Goal: Information Seeking & Learning: Learn about a topic

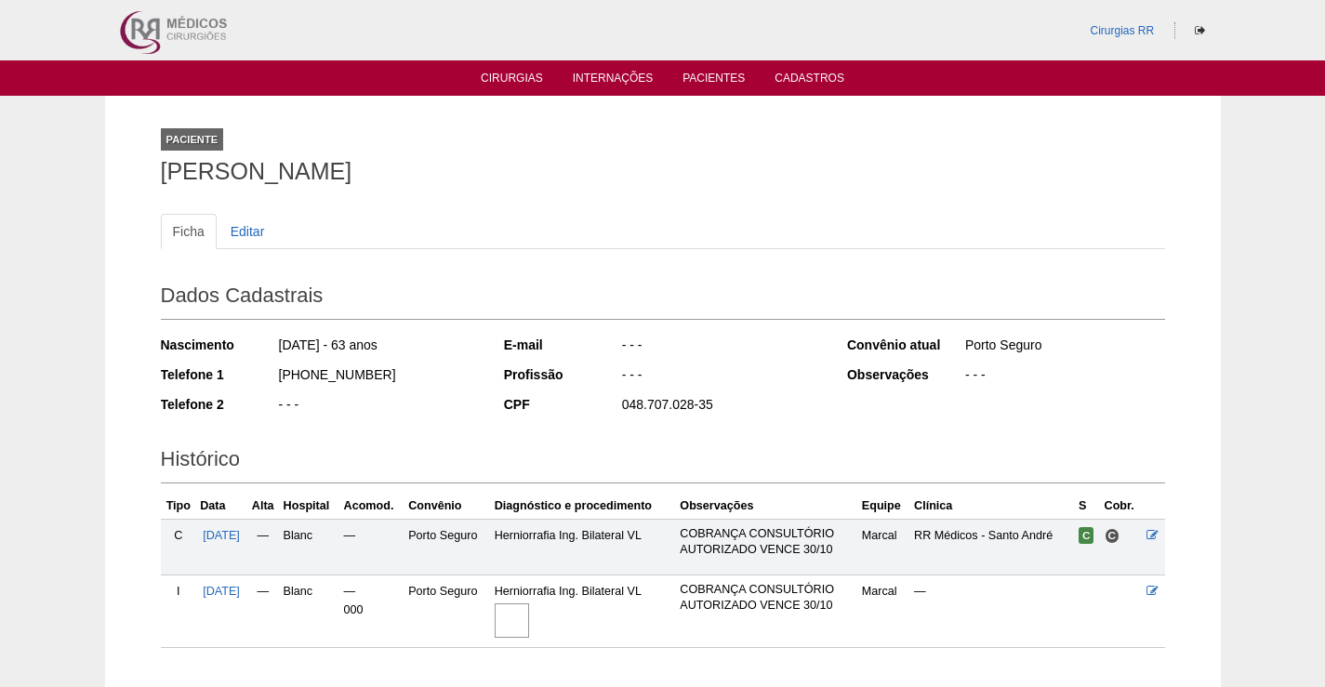
scroll to position [120, 0]
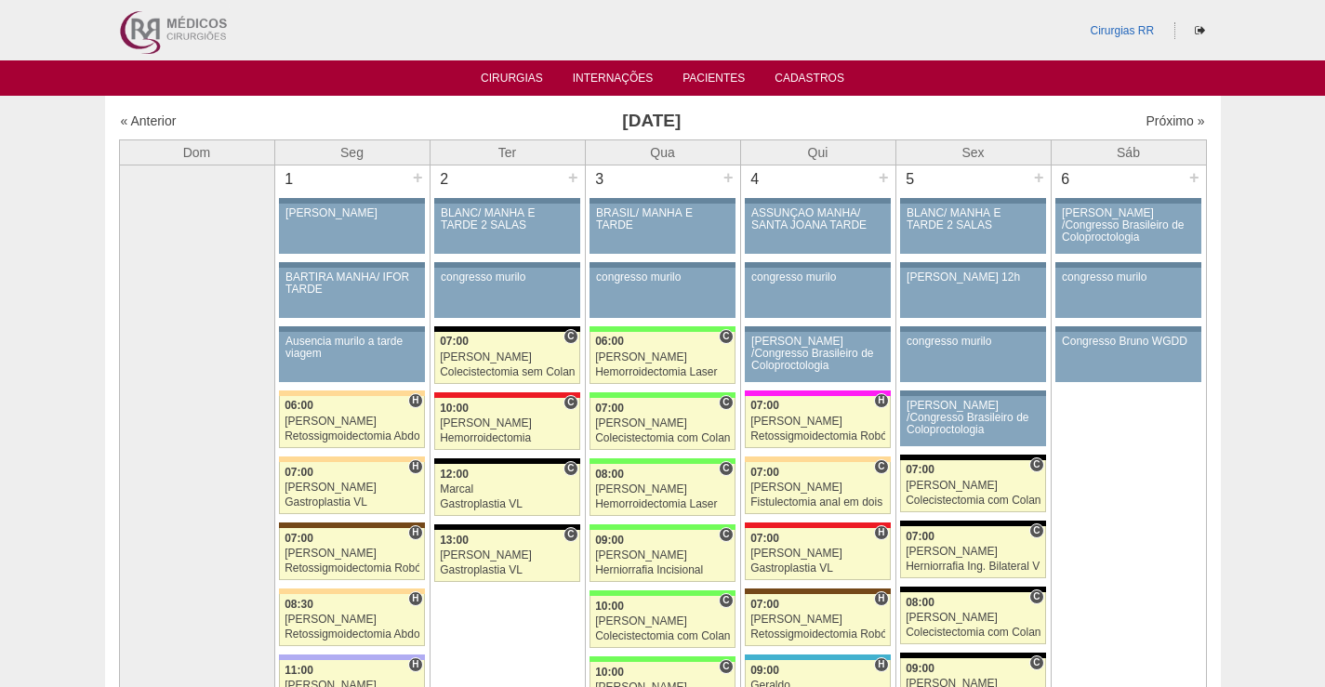
scroll to position [3905, 0]
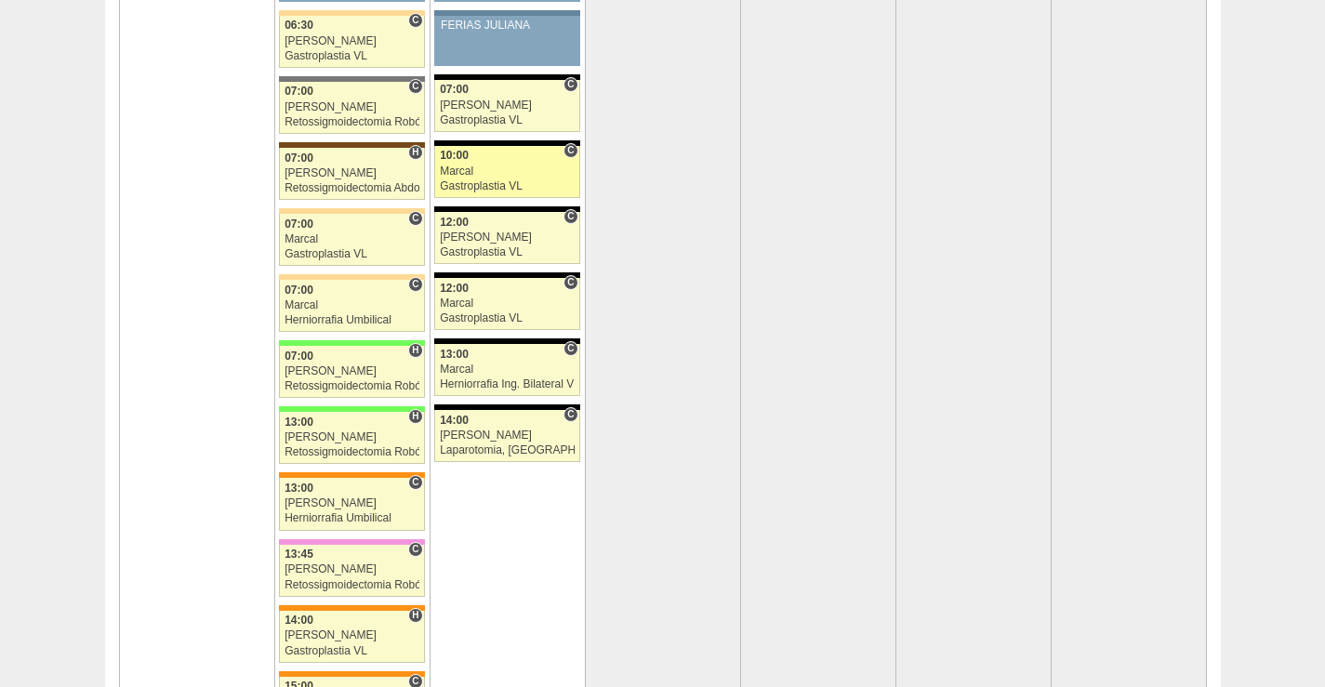
click at [538, 161] on div "10:00" at bounding box center [507, 156] width 135 height 12
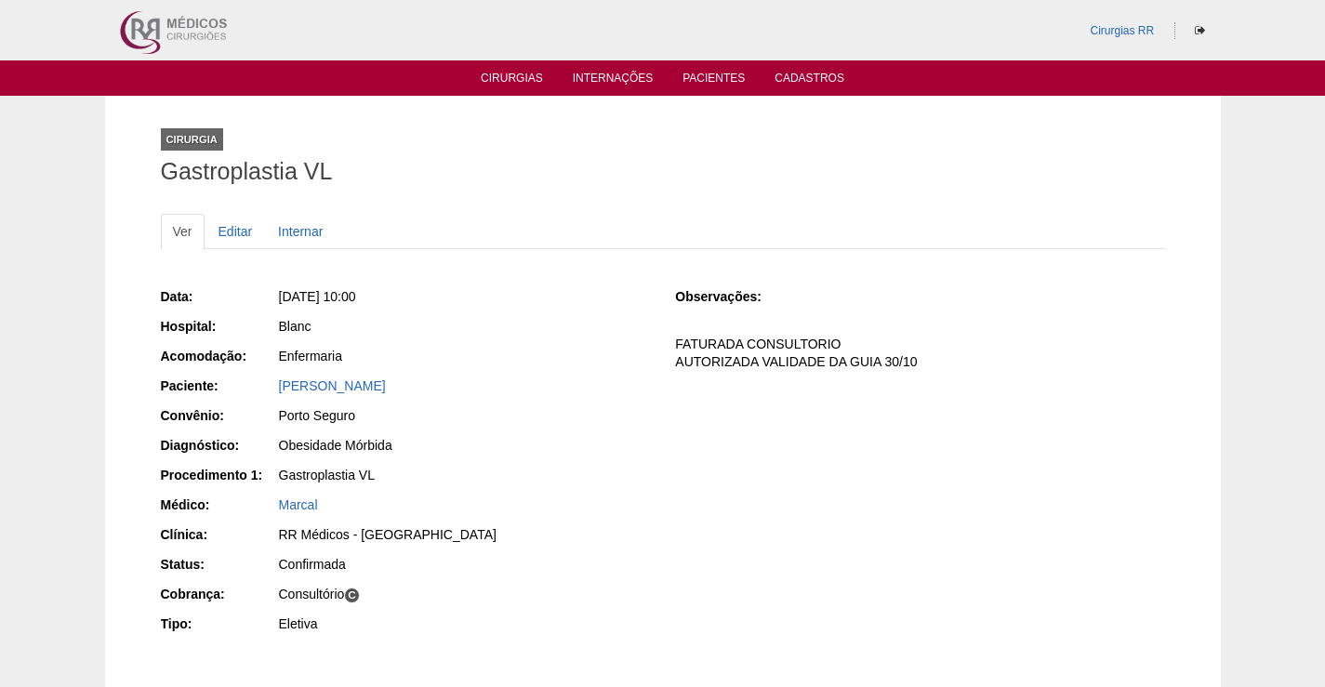
drag, startPoint x: 413, startPoint y: 384, endPoint x: 237, endPoint y: 377, distance: 175.9
click at [237, 377] on div "Paciente: Beatriz Oliveira Amaro" at bounding box center [405, 388] width 489 height 23
copy div "Paciente: Beatriz Oliveira Amaro"
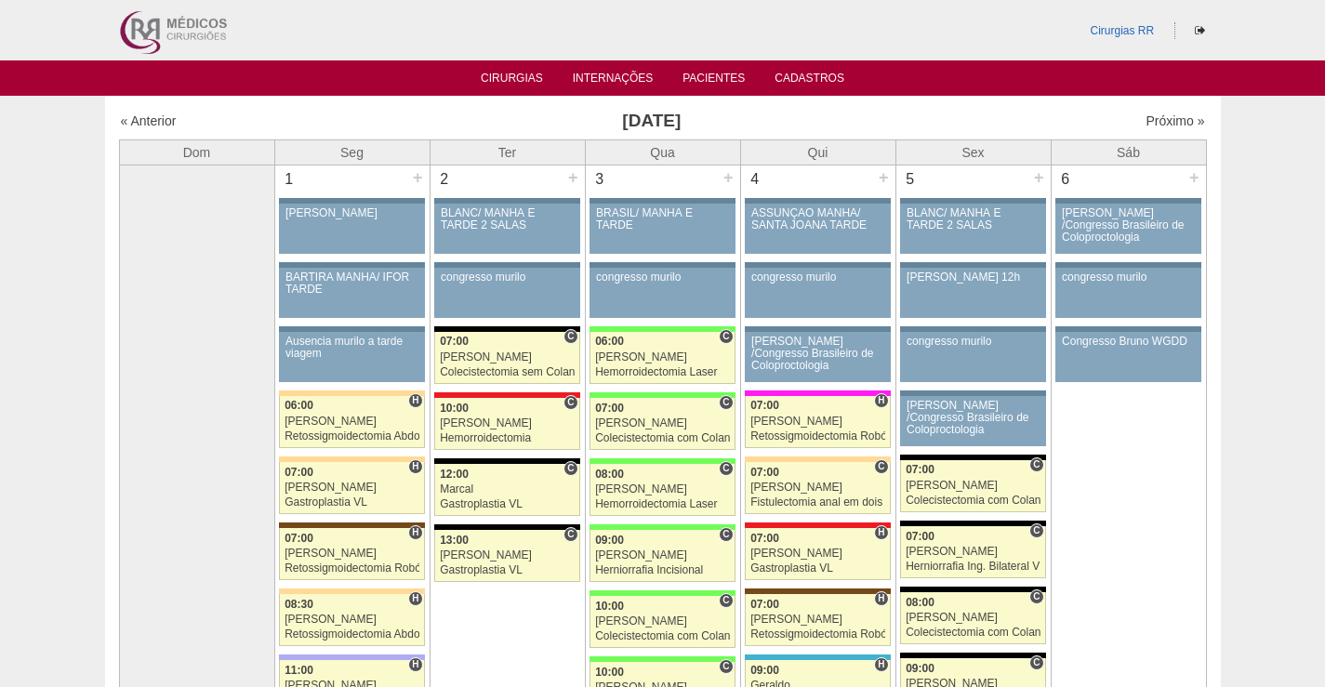
scroll to position [3905, 0]
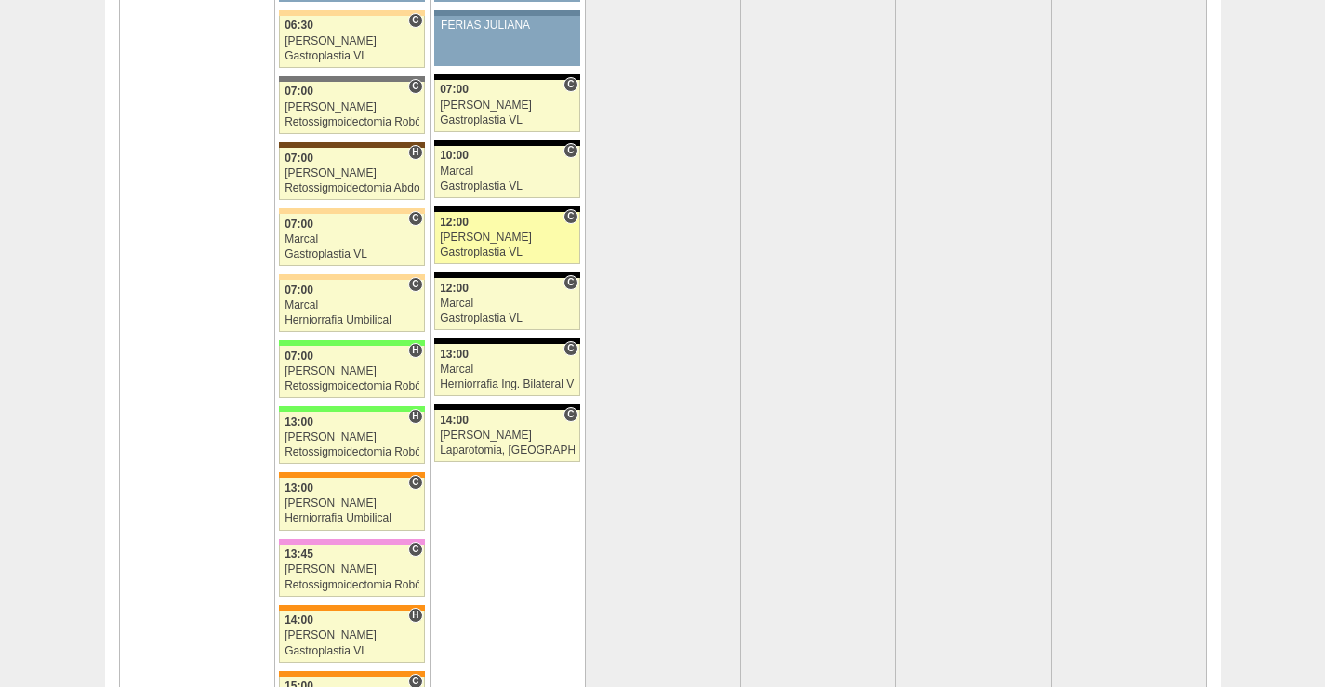
click at [518, 246] on div "Gastroplastia VL" at bounding box center [507, 252] width 135 height 12
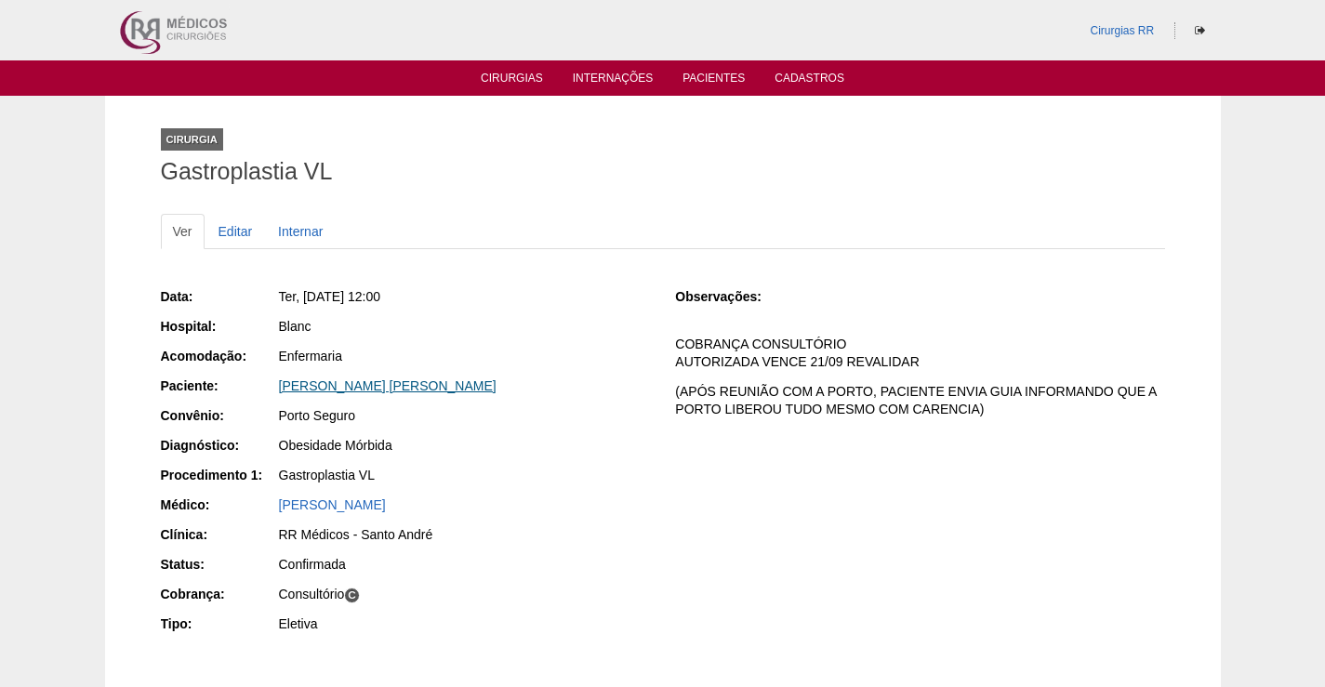
click at [402, 391] on link "[PERSON_NAME] [PERSON_NAME]" at bounding box center [388, 385] width 218 height 15
drag, startPoint x: 523, startPoint y: 381, endPoint x: 269, endPoint y: 405, distance: 255.9
click at [258, 397] on div "Paciente: [PERSON_NAME]" at bounding box center [405, 388] width 489 height 23
copy link "[PERSON_NAME]"
drag, startPoint x: 525, startPoint y: 276, endPoint x: 612, endPoint y: 65, distance: 228.1
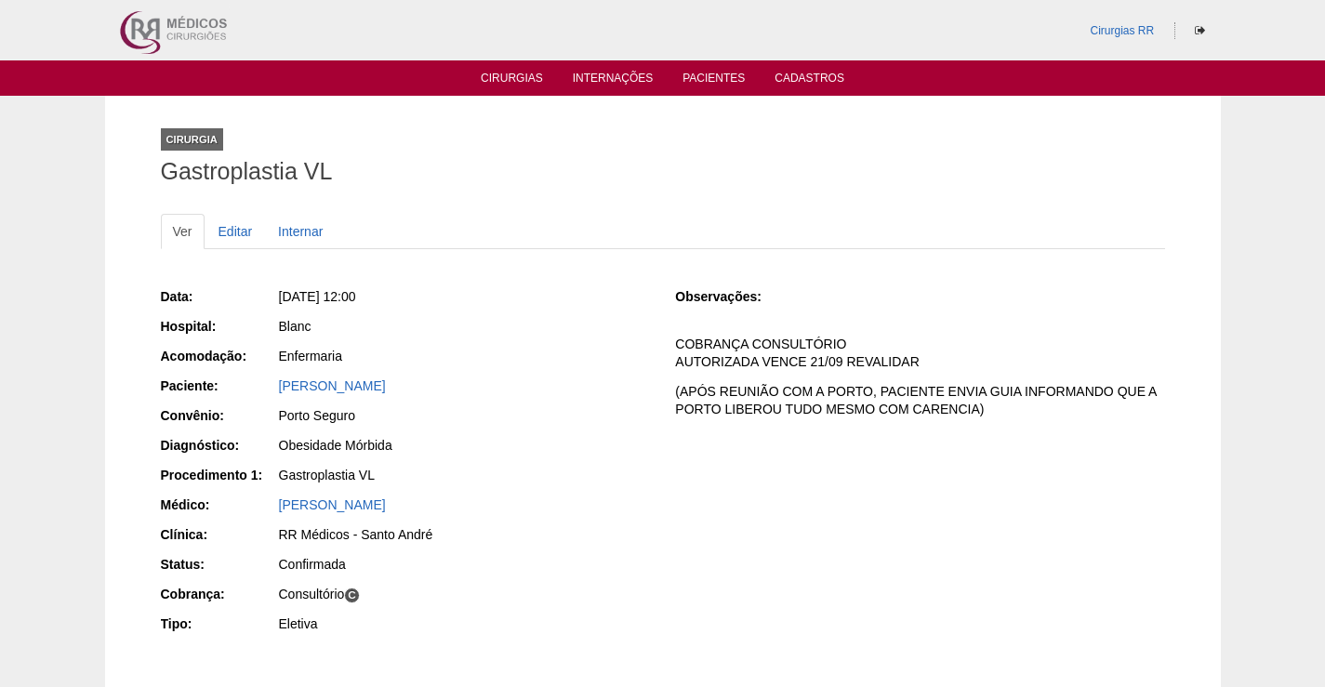
click at [525, 273] on div "Data: Ter, 30/09/2025 - 12:00 Hospital: Blanc Acomodação: Enfermaria Paciente: …" at bounding box center [663, 482] width 1004 height 429
drag, startPoint x: 534, startPoint y: 384, endPoint x: 260, endPoint y: 399, distance: 273.8
click at [260, 399] on div "Paciente: MARYANGELA ROCHA CAVICCHIOLI" at bounding box center [405, 388] width 489 height 23
copy link "MARYANGELA ROCHA CAVICCHIOLI"
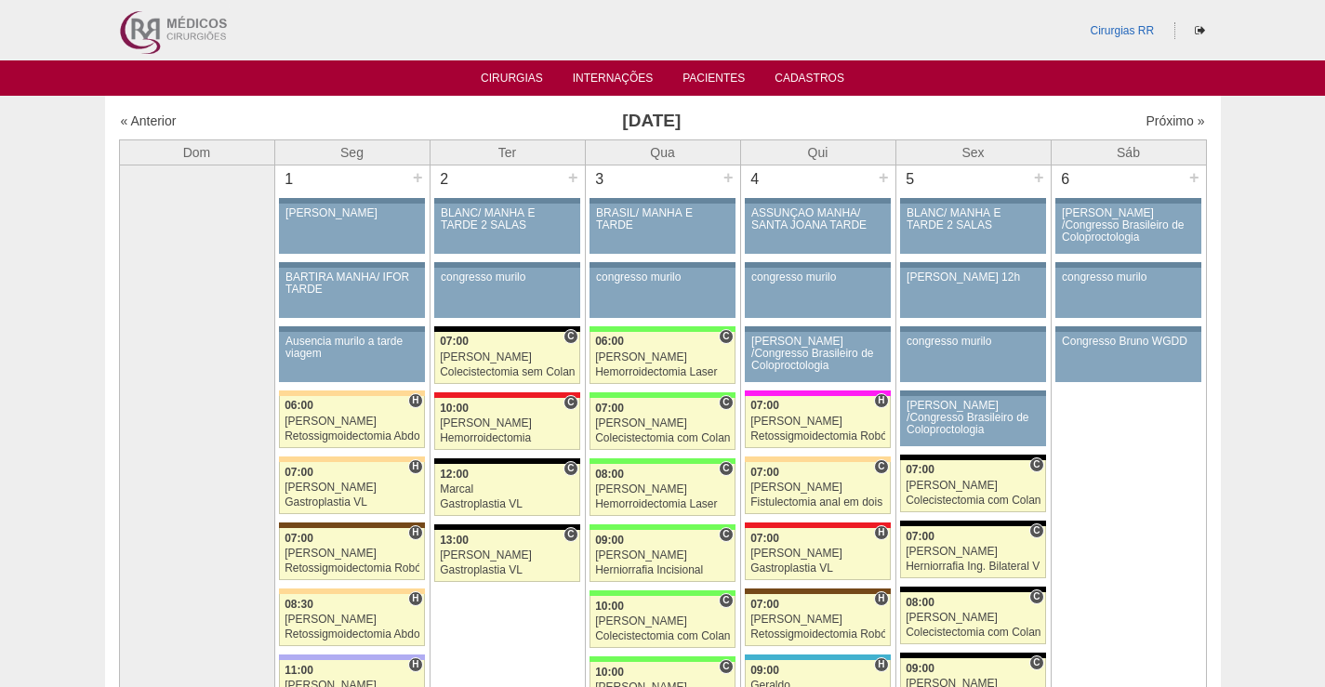
scroll to position [3905, 0]
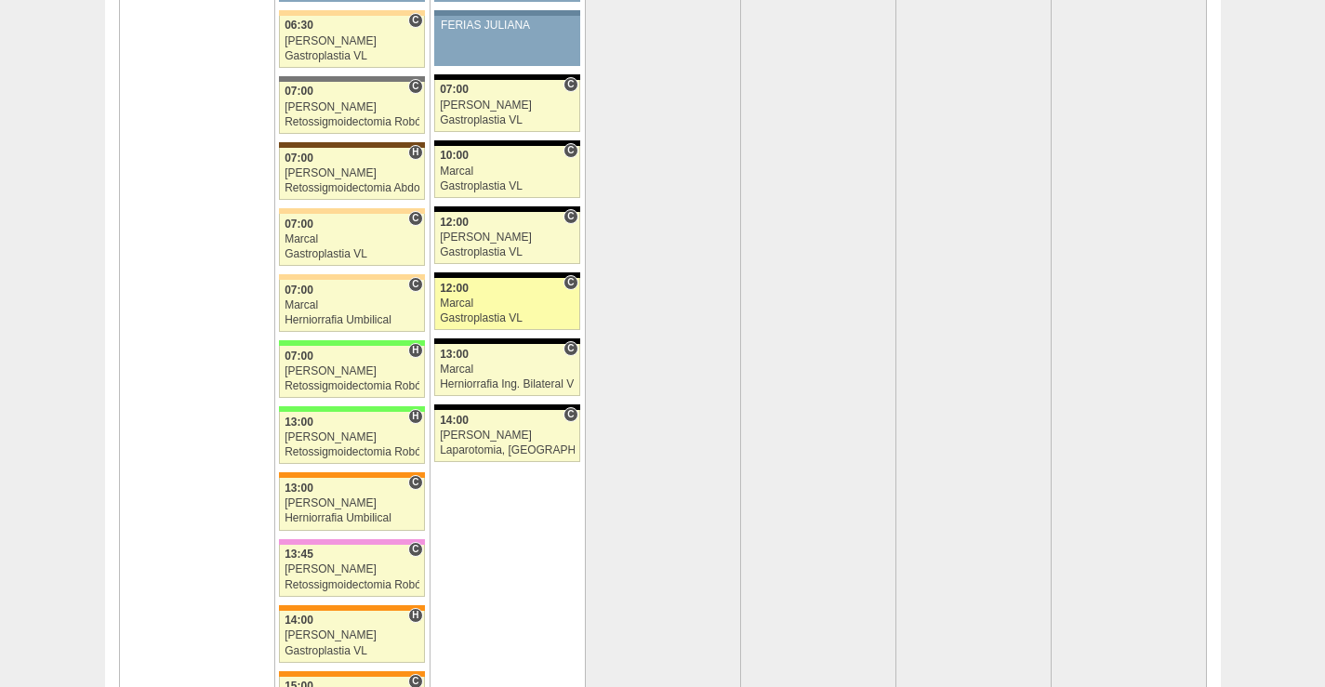
click at [516, 311] on link "89044 Marcal C 12:00 Marcal Gastroplastia VL Hospital Blanc RR Médicos - São Be…" at bounding box center [506, 304] width 145 height 52
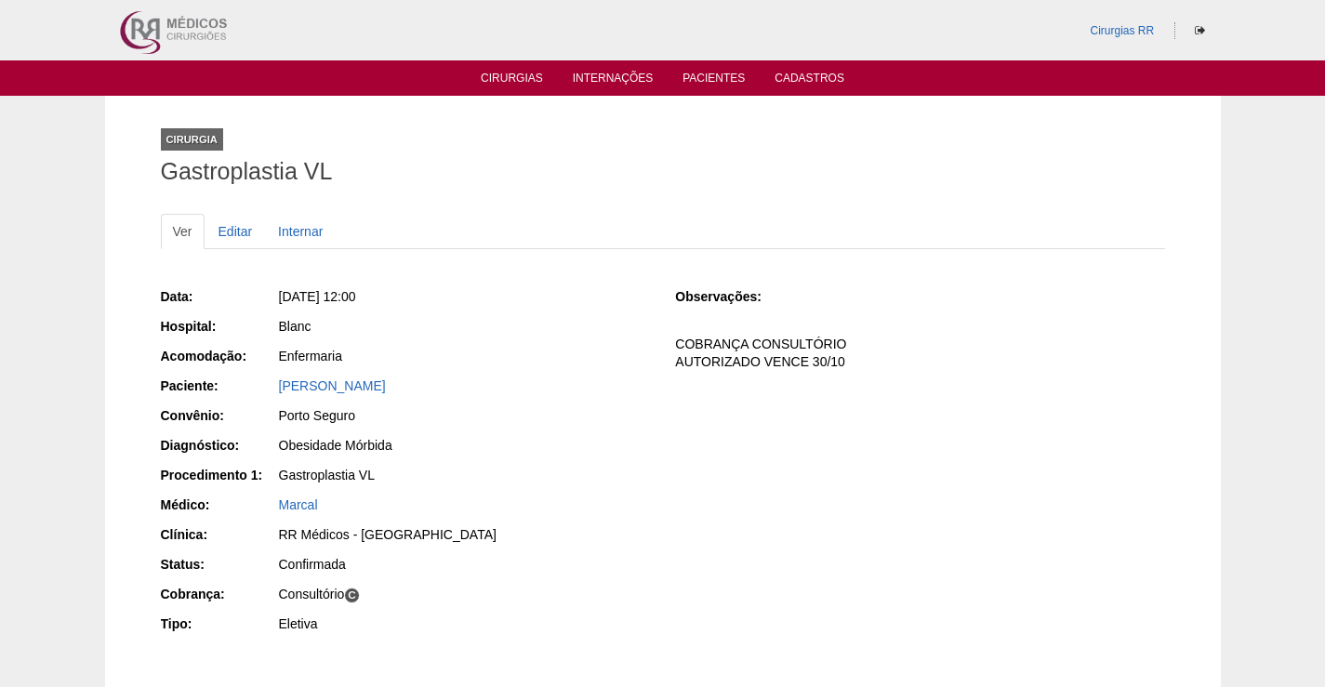
drag, startPoint x: 481, startPoint y: 386, endPoint x: 268, endPoint y: 387, distance: 212.9
click at [268, 387] on div "Paciente: Rita de Cassia Mesquita Costa" at bounding box center [405, 388] width 489 height 23
copy div "Paciente: Rita de Cassia Mesquita Costa"
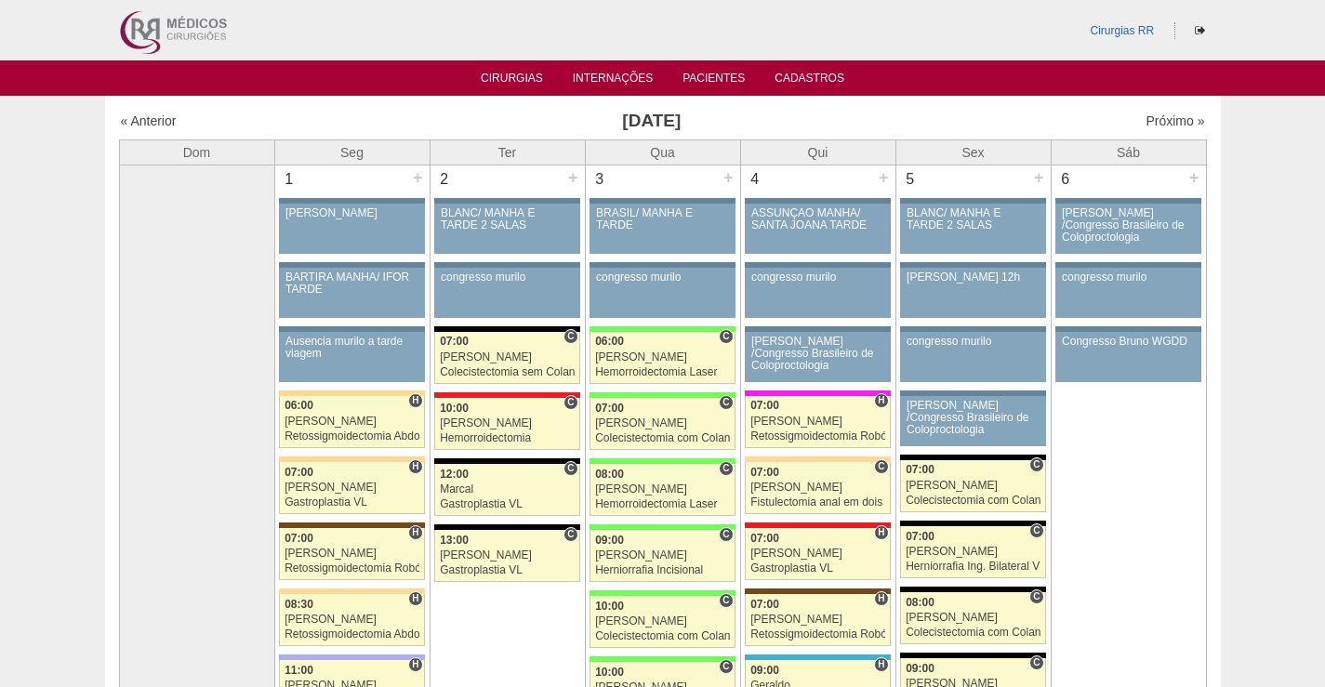
scroll to position [3905, 0]
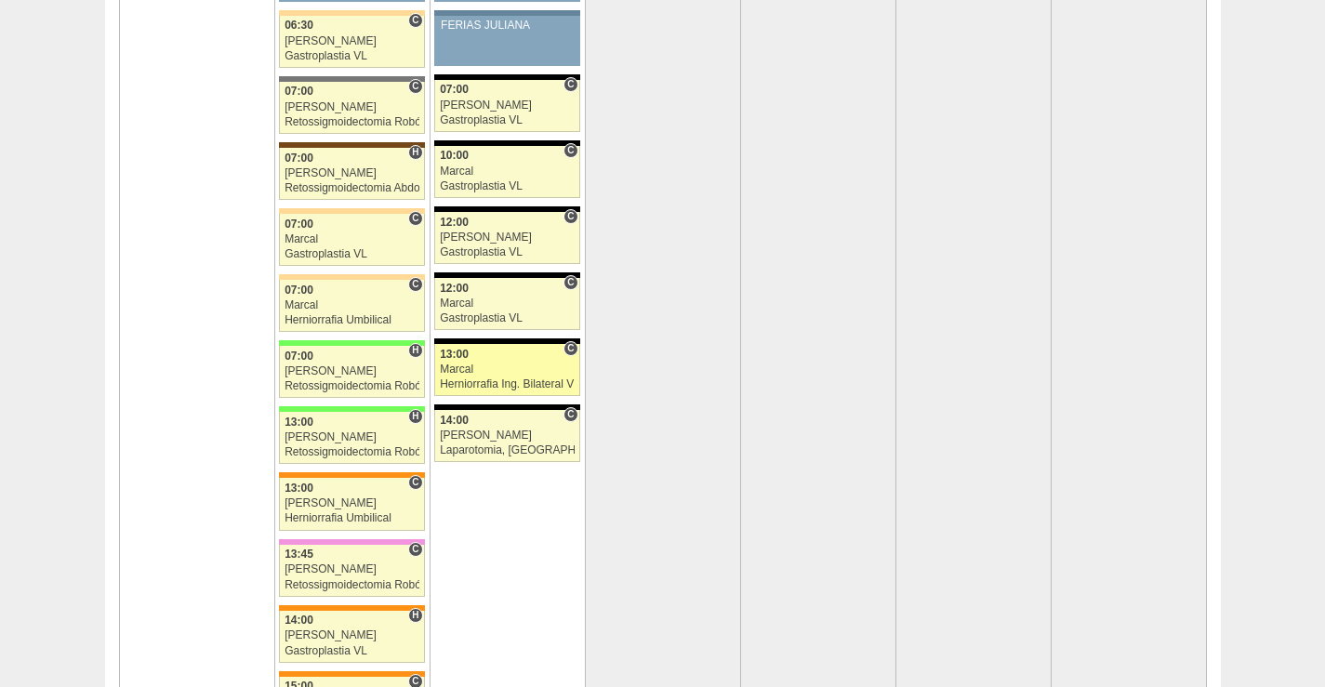
click at [496, 372] on div "Marcal" at bounding box center [507, 370] width 135 height 12
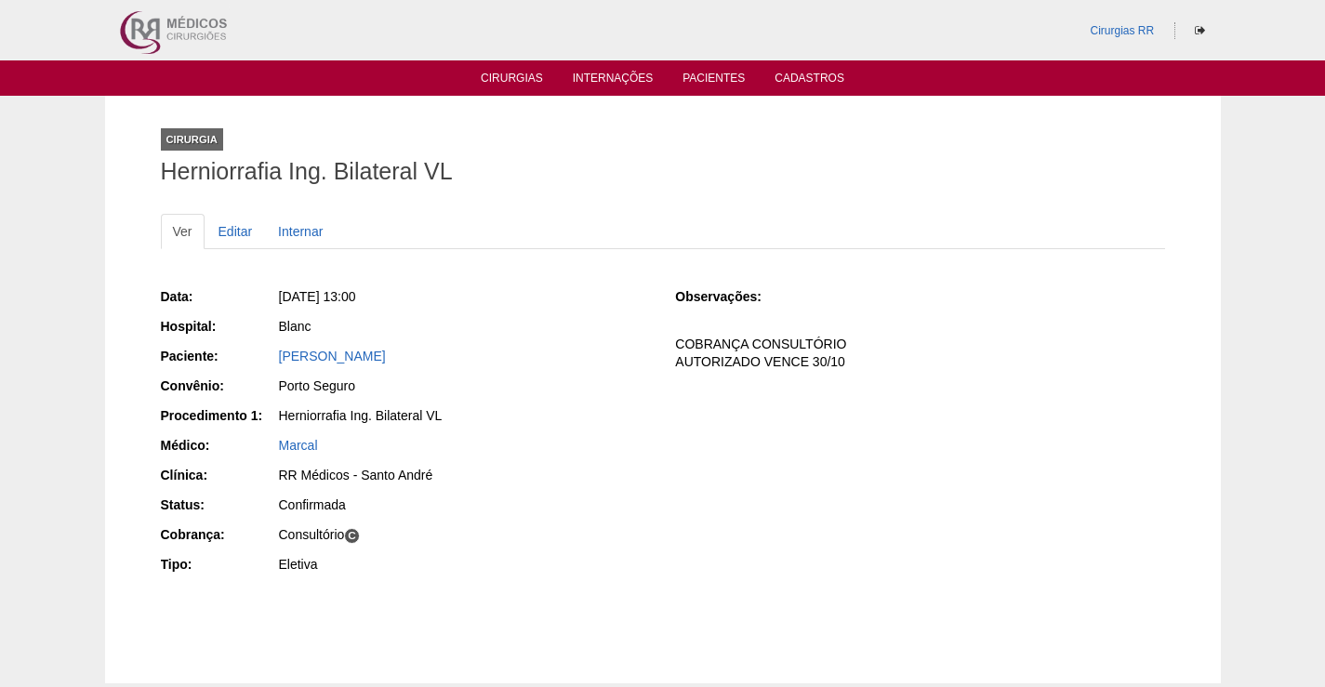
drag, startPoint x: 437, startPoint y: 356, endPoint x: 256, endPoint y: 357, distance: 181.3
click at [256, 357] on div "Paciente: [PERSON_NAME]" at bounding box center [405, 358] width 489 height 23
copy div "Paciente: [PERSON_NAME]"
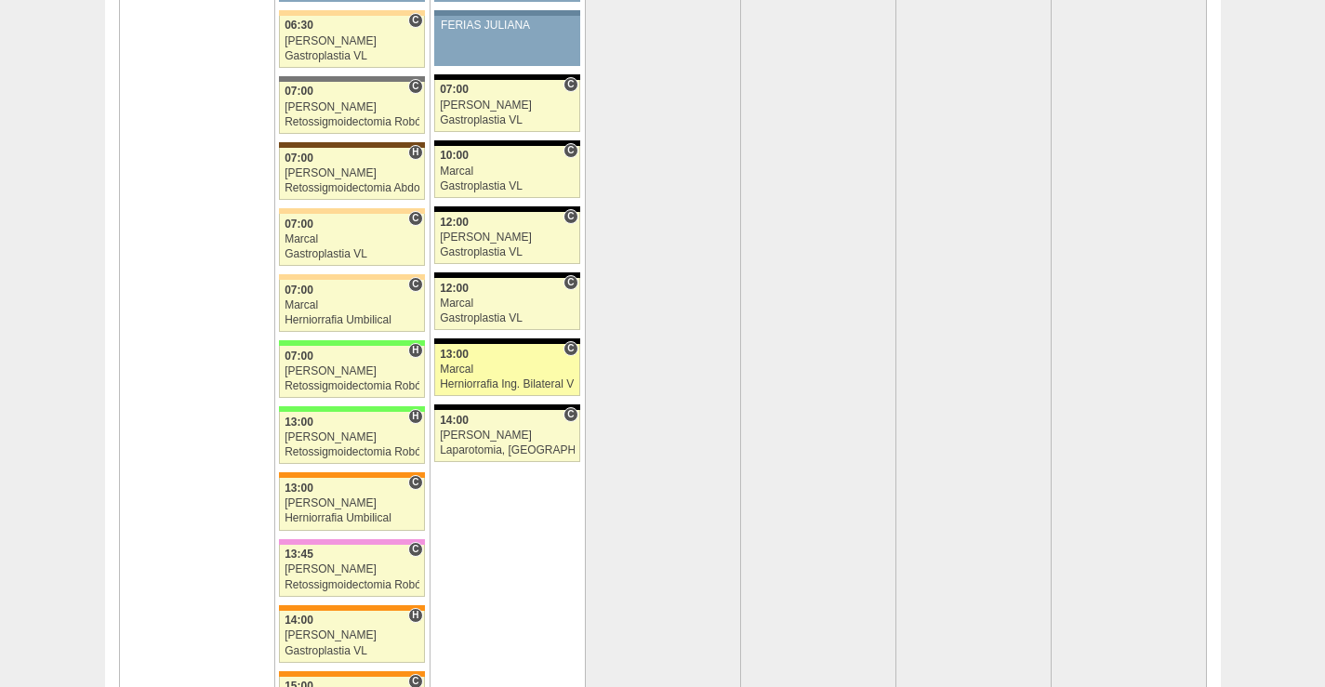
scroll to position [3905, 0]
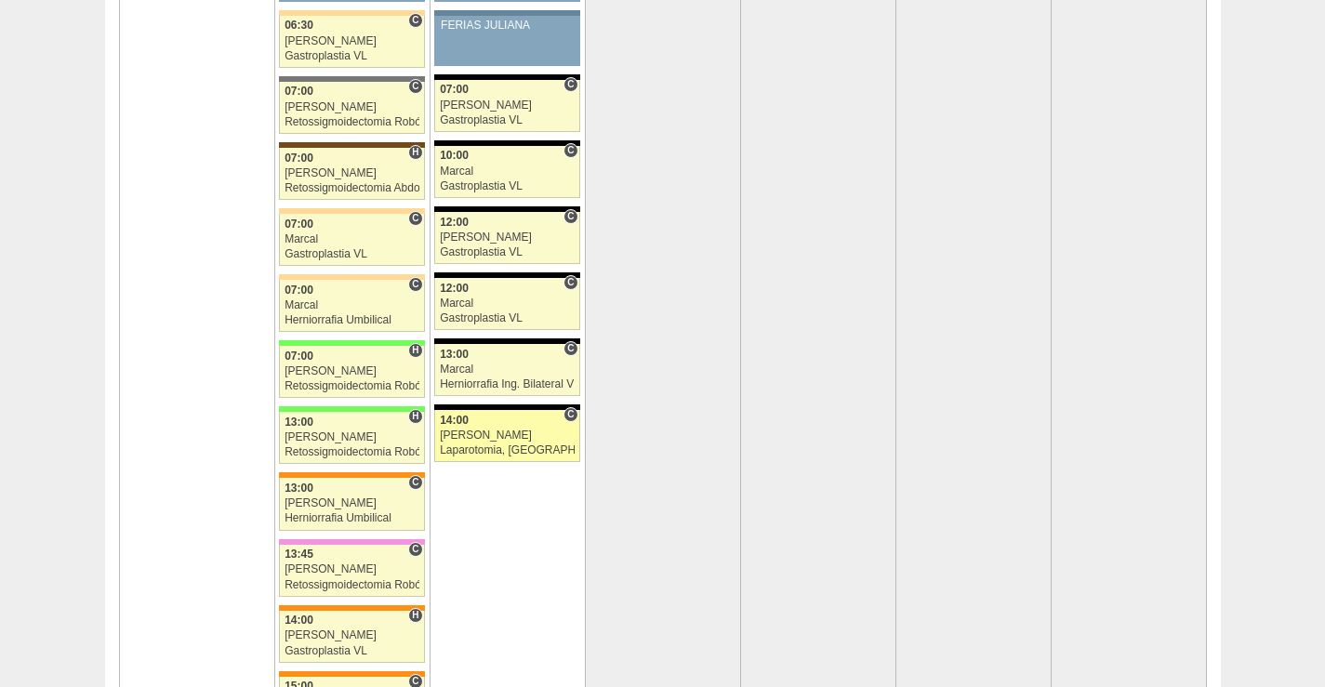
click at [500, 436] on div "[PERSON_NAME]" at bounding box center [507, 436] width 135 height 12
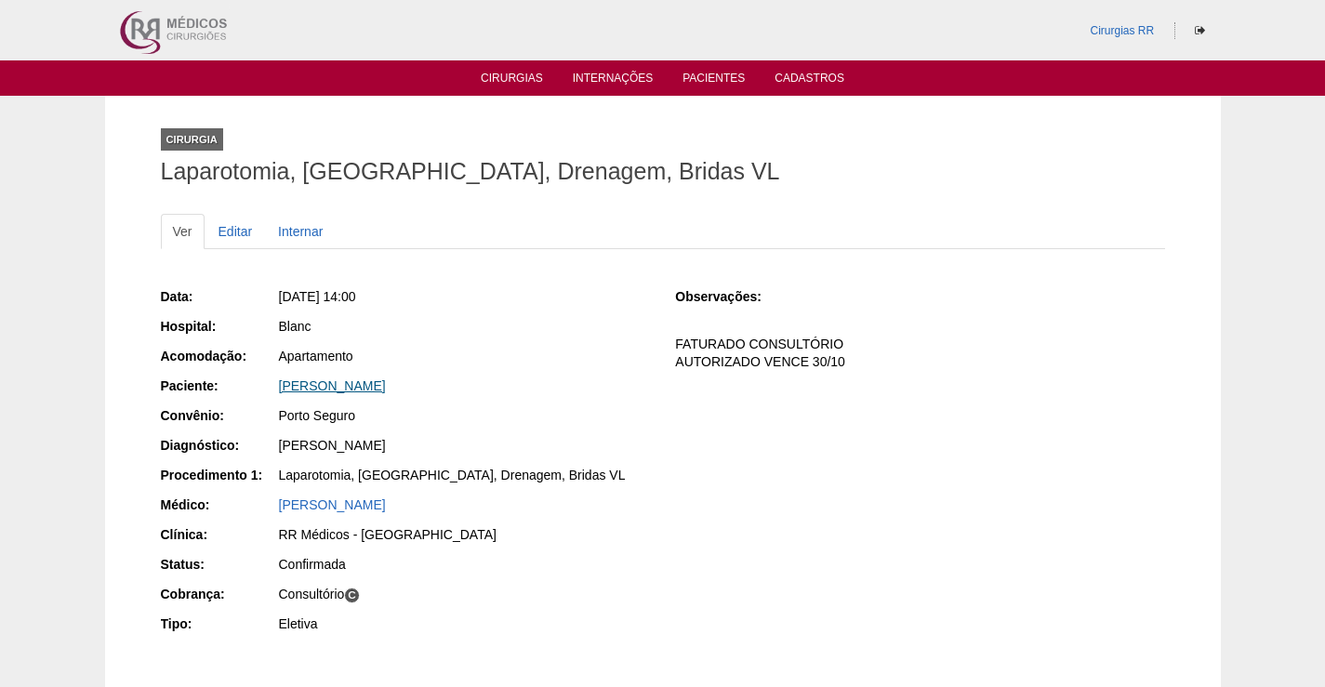
click at [386, 386] on link "DANIELE NICACIO TOLEDO" at bounding box center [332, 385] width 107 height 15
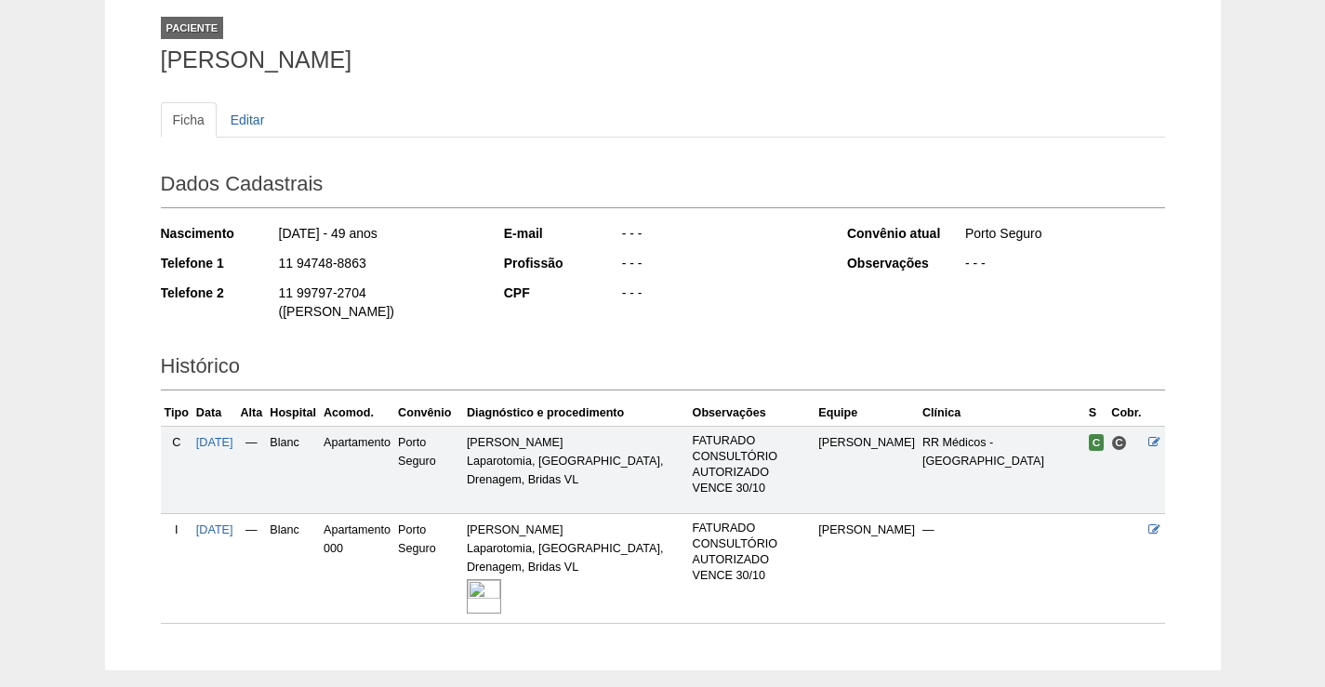
scroll to position [207, 0]
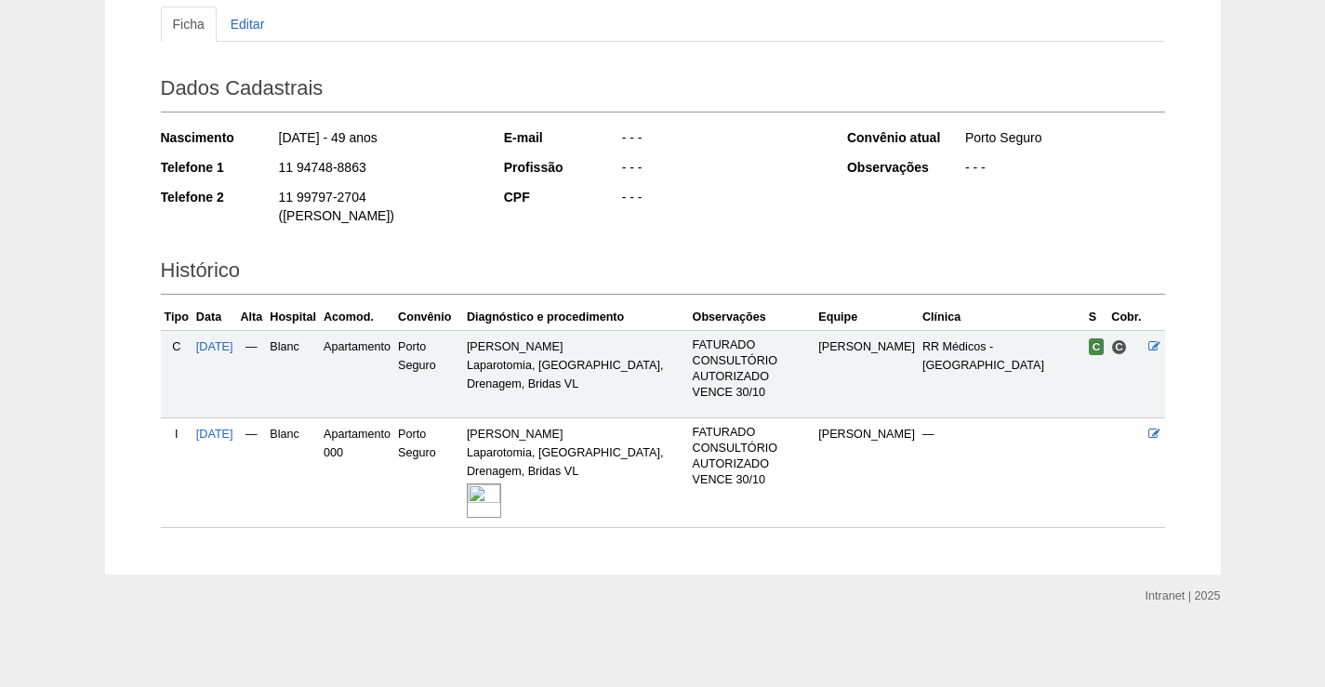
click at [501, 489] on img at bounding box center [484, 501] width 34 height 34
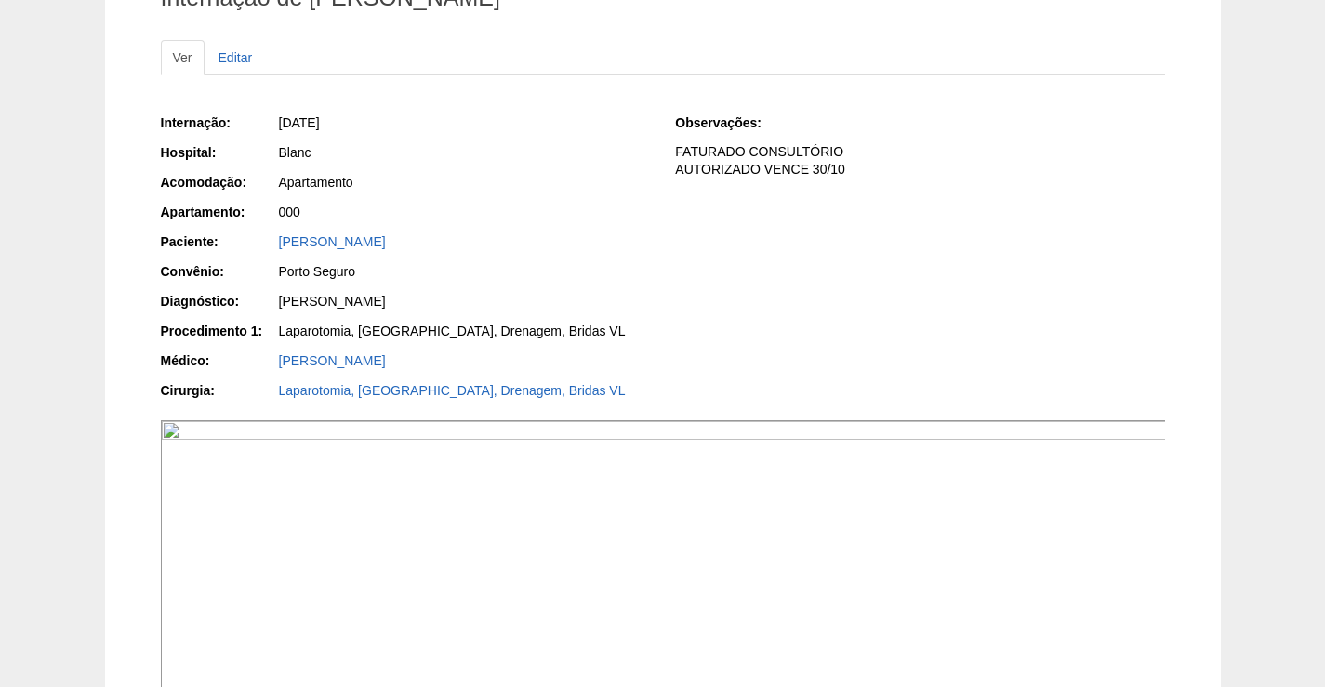
scroll to position [372, 0]
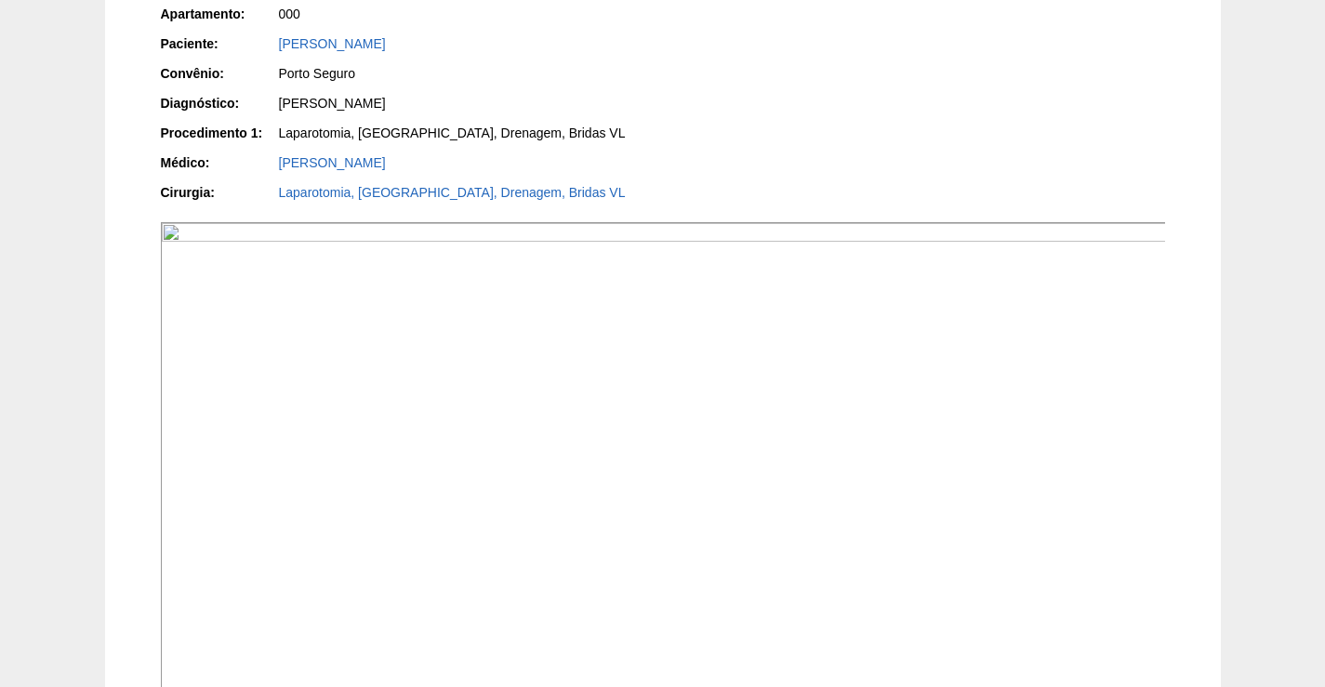
click at [797, 345] on img at bounding box center [664, 599] width 1006 height 755
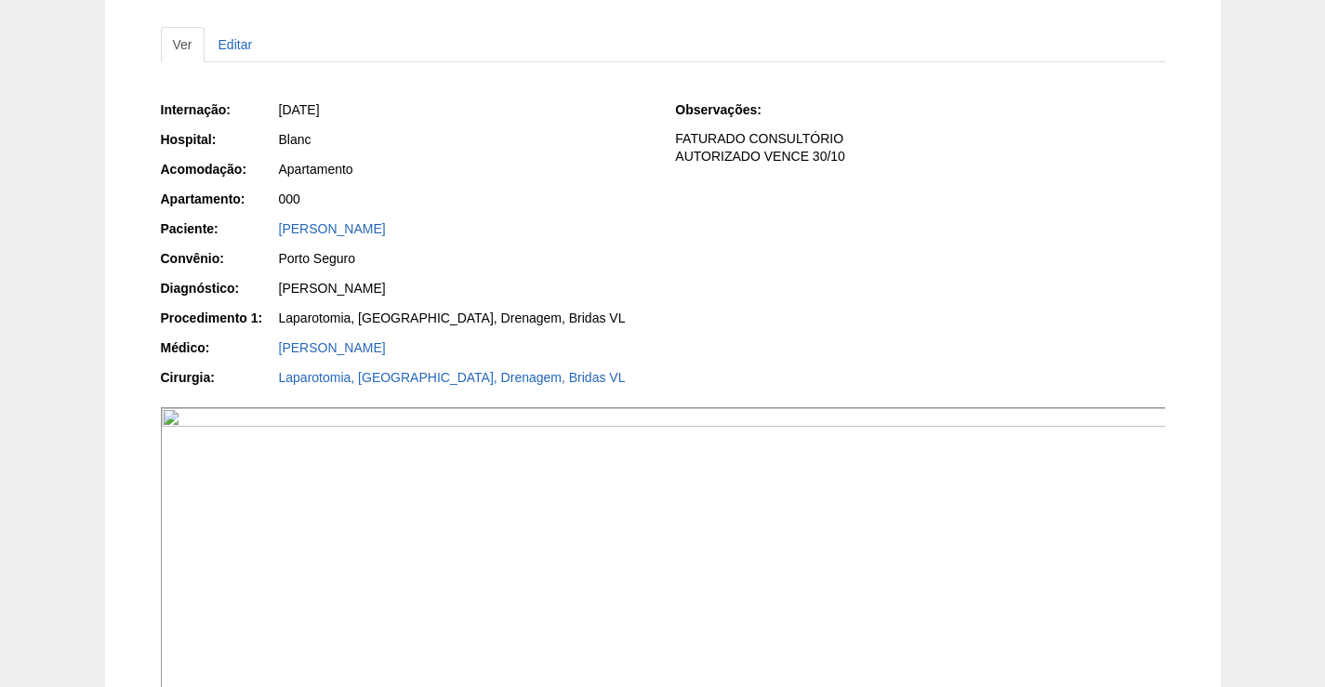
scroll to position [186, 0]
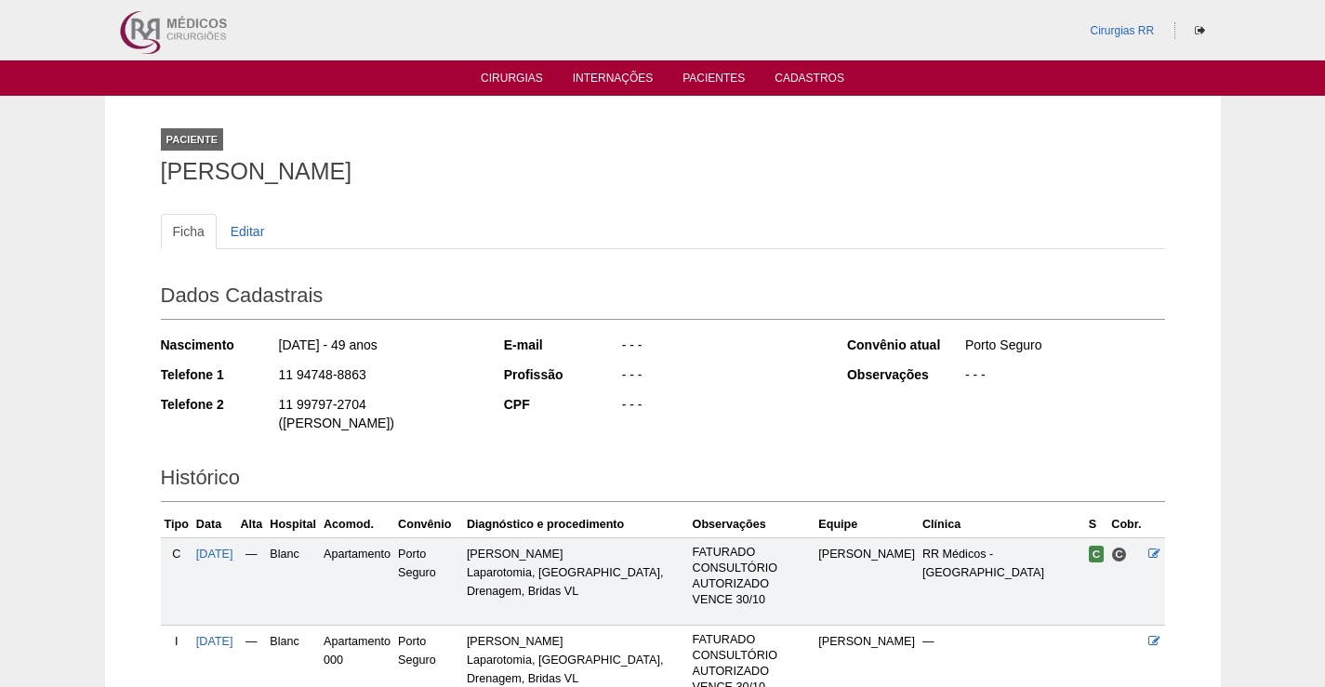
scroll to position [207, 0]
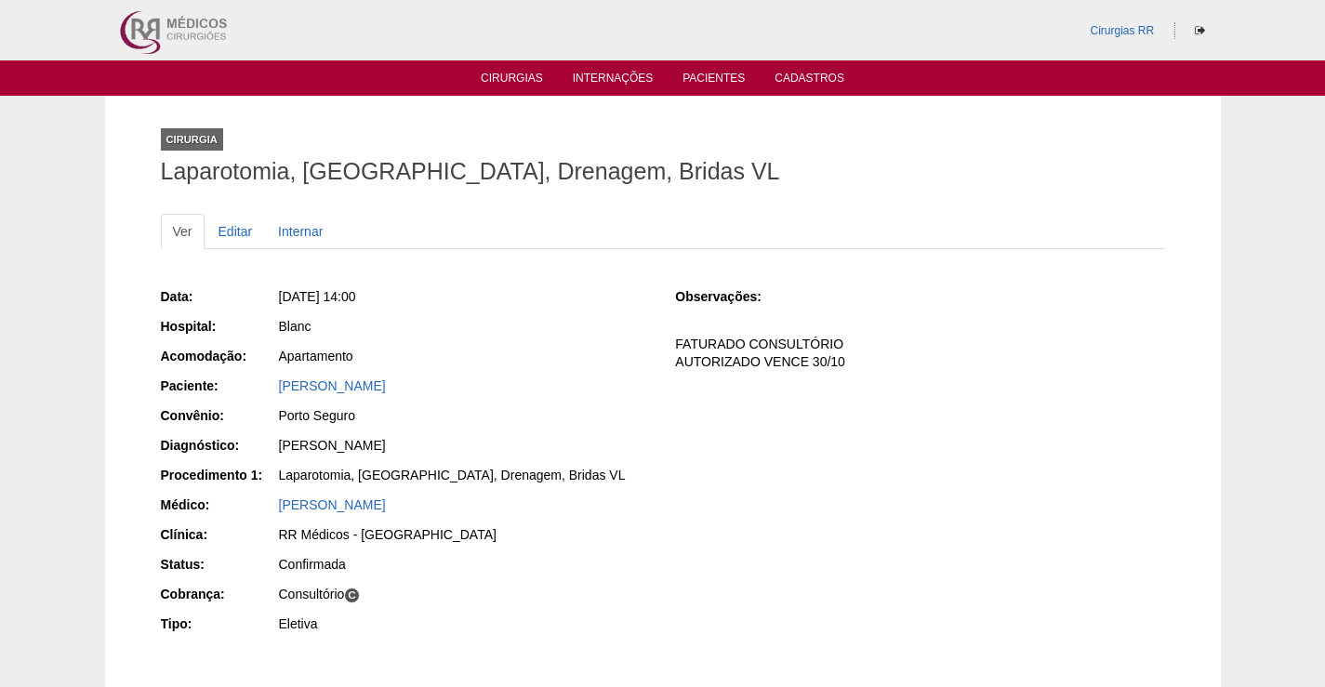
drag, startPoint x: 478, startPoint y: 383, endPoint x: 267, endPoint y: 389, distance: 211.1
click at [267, 389] on div "Paciente: [PERSON_NAME]" at bounding box center [405, 388] width 489 height 23
copy div "Paciente: [PERSON_NAME]"
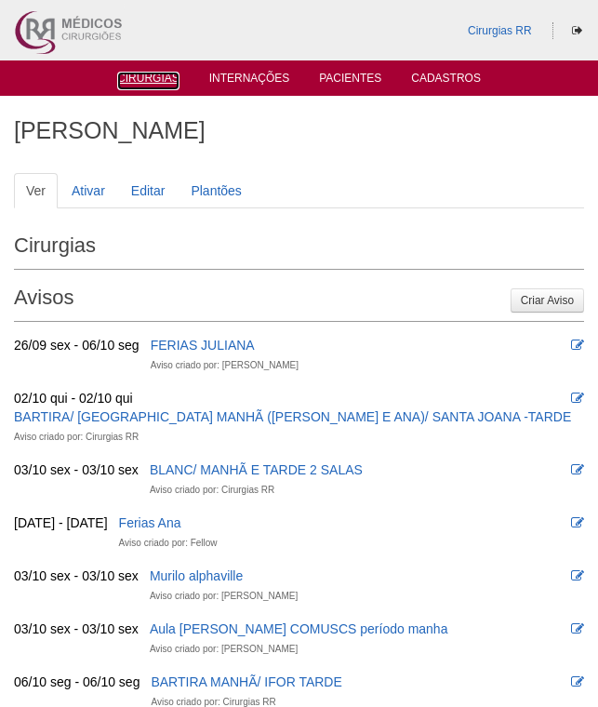
click at [139, 87] on ul "Cirurgias Internações Pacientes Cadastros" at bounding box center [299, 77] width 598 height 35
click at [157, 83] on link "Cirurgias" at bounding box center [148, 80] width 62 height 16
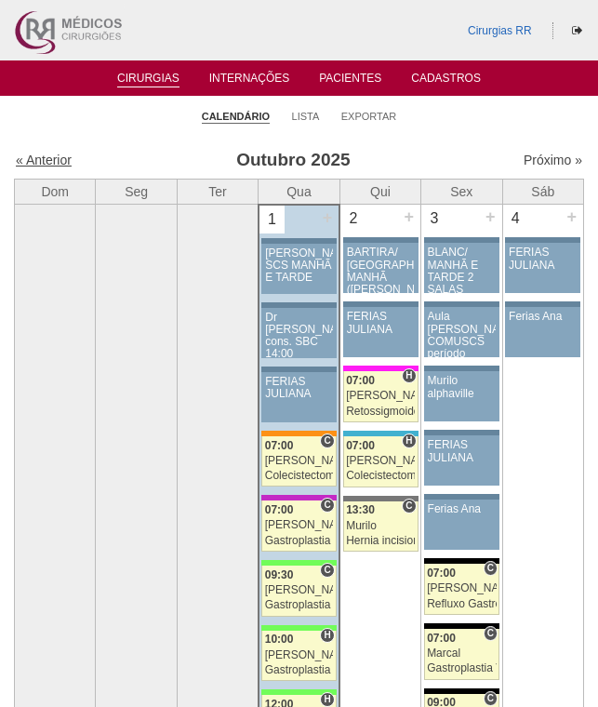
click at [44, 161] on link "« Anterior" at bounding box center [44, 159] width 56 height 15
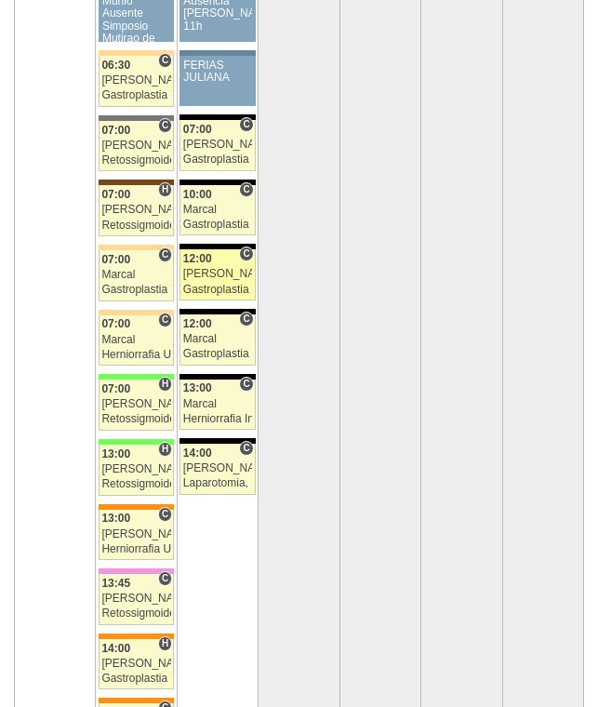
scroll to position [3812, 0]
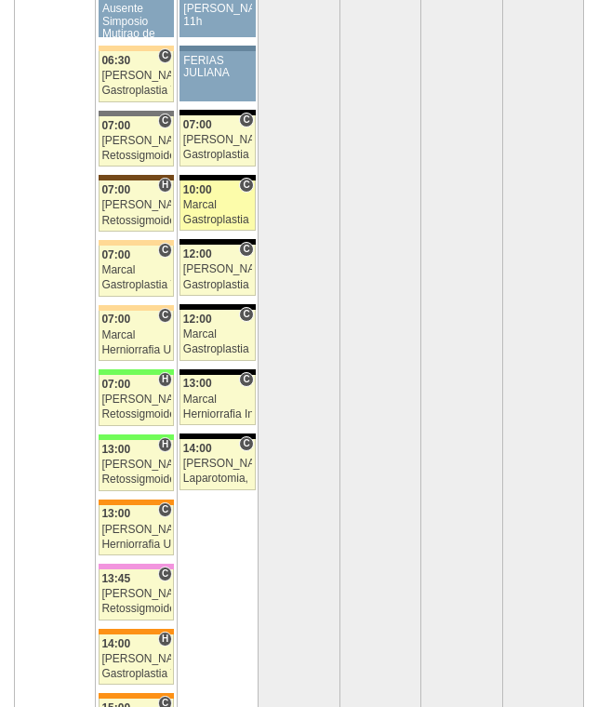
click at [208, 192] on span "10:00" at bounding box center [197, 189] width 29 height 13
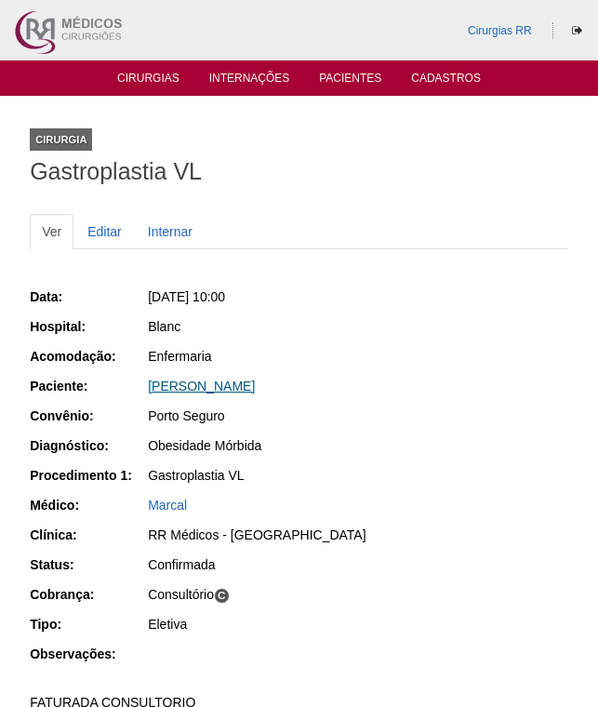
click at [205, 379] on link "[PERSON_NAME]" at bounding box center [201, 385] width 107 height 15
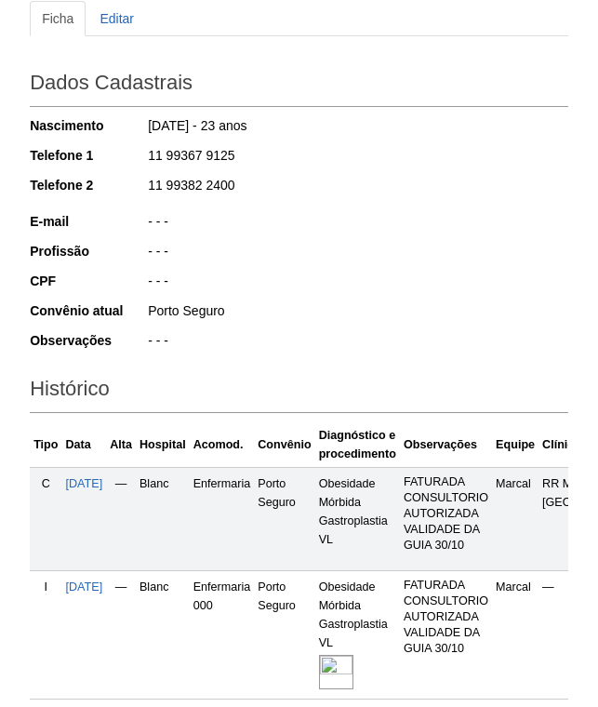
scroll to position [401, 0]
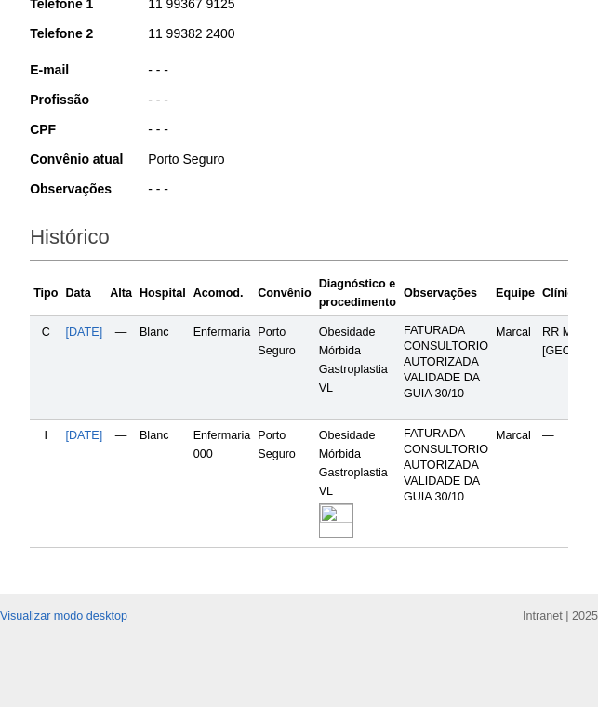
click at [353, 503] on img at bounding box center [336, 520] width 34 height 34
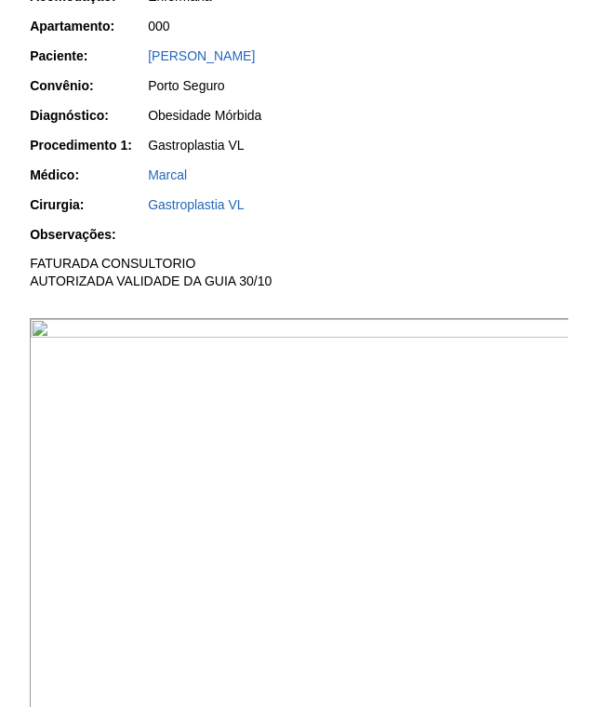
scroll to position [372, 0]
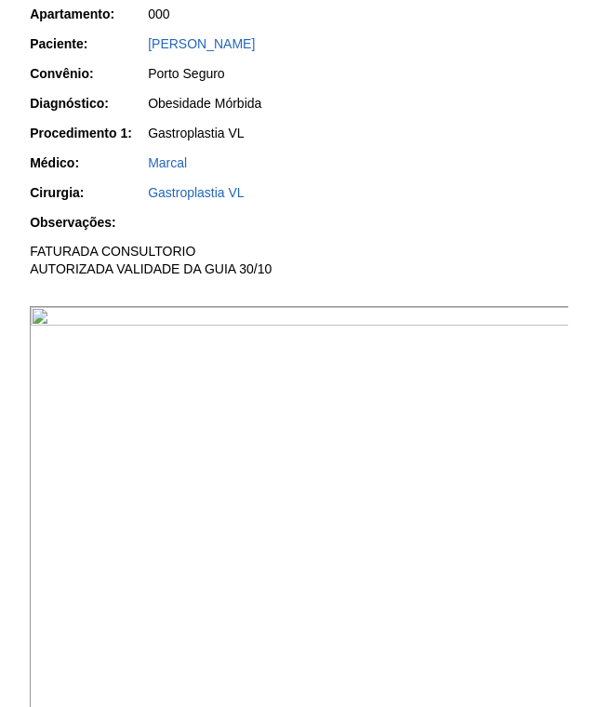
click at [396, 457] on img at bounding box center [300, 508] width 540 height 405
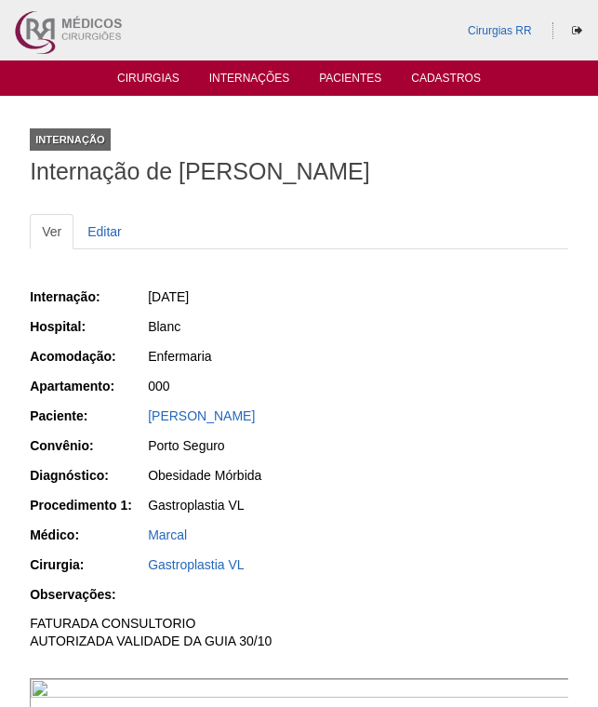
scroll to position [372, 0]
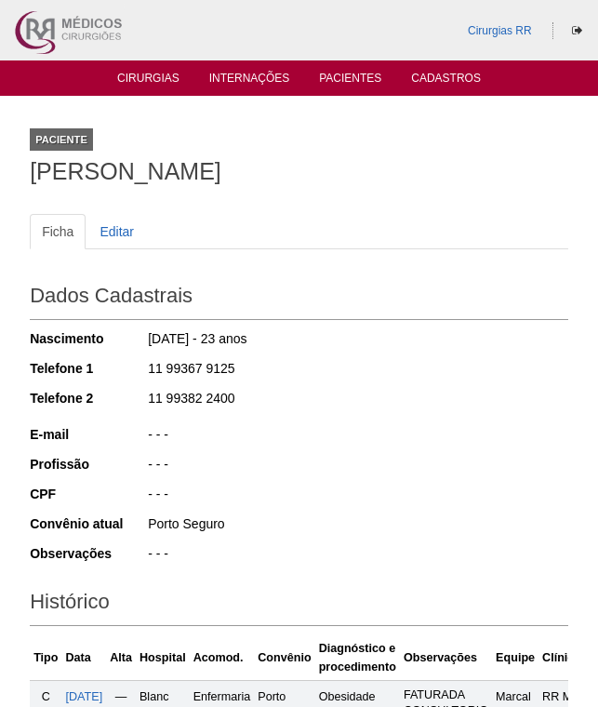
scroll to position [399, 0]
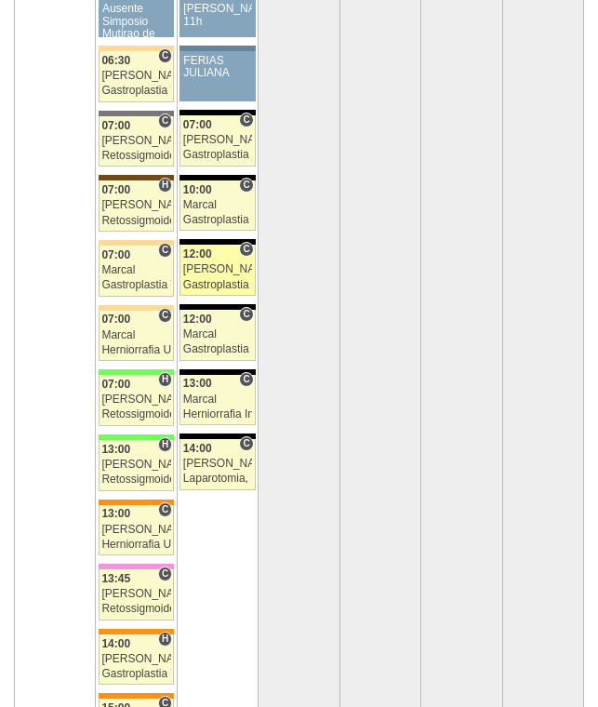
scroll to position [3812, 0]
click at [236, 272] on div "Felipe Rossi" at bounding box center [217, 269] width 69 height 12
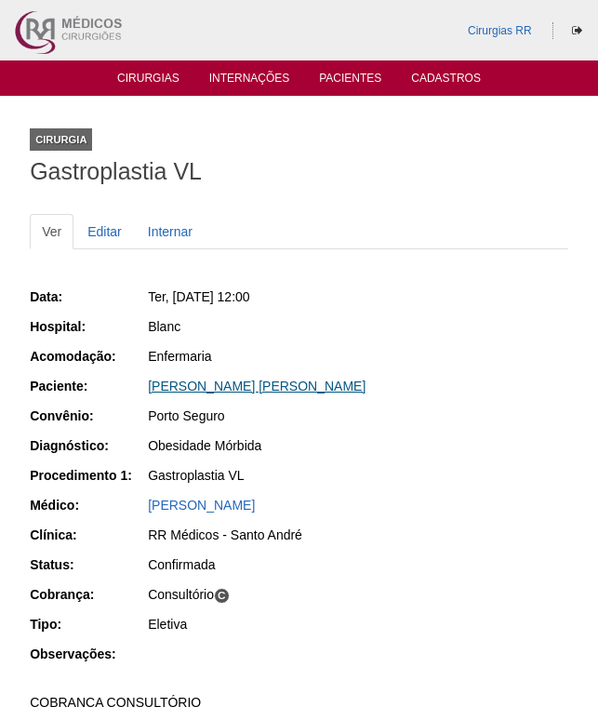
click at [261, 378] on link "[PERSON_NAME] [PERSON_NAME]" at bounding box center [257, 385] width 218 height 15
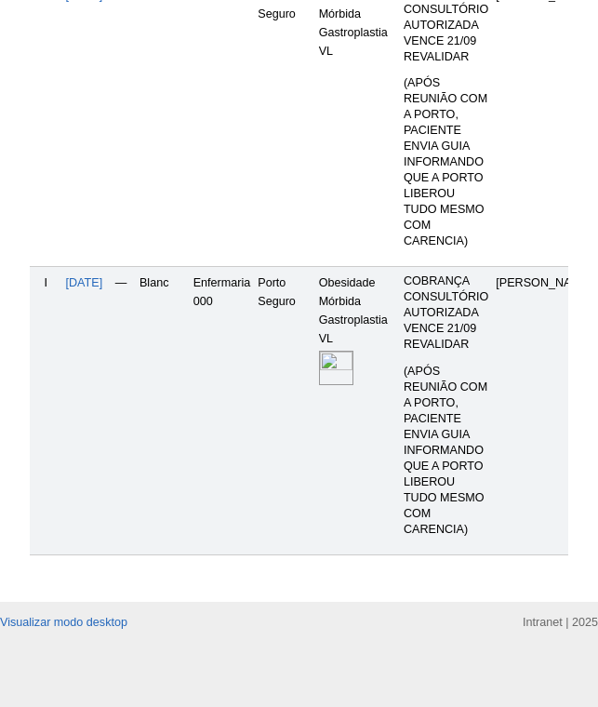
scroll to position [916, 0]
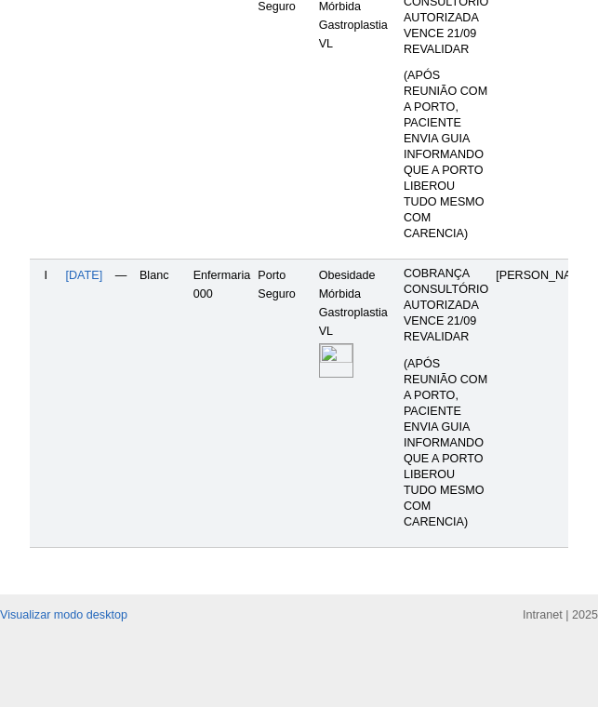
click at [351, 343] on img at bounding box center [336, 360] width 34 height 34
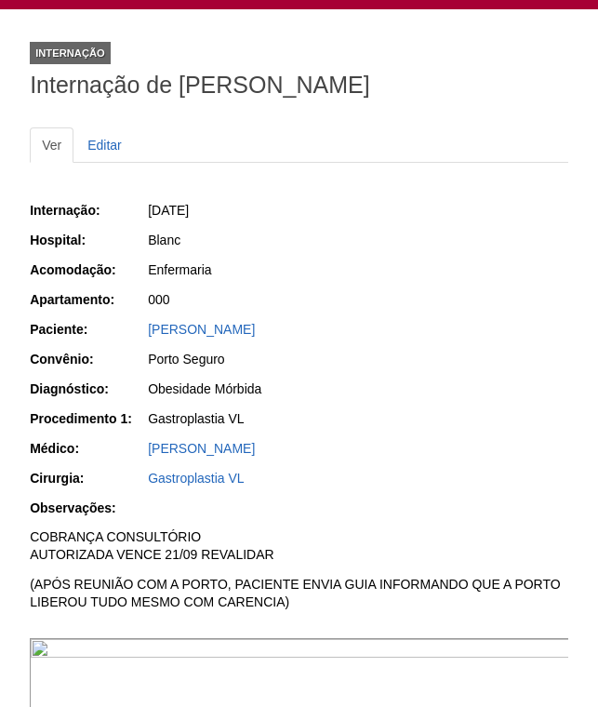
scroll to position [372, 0]
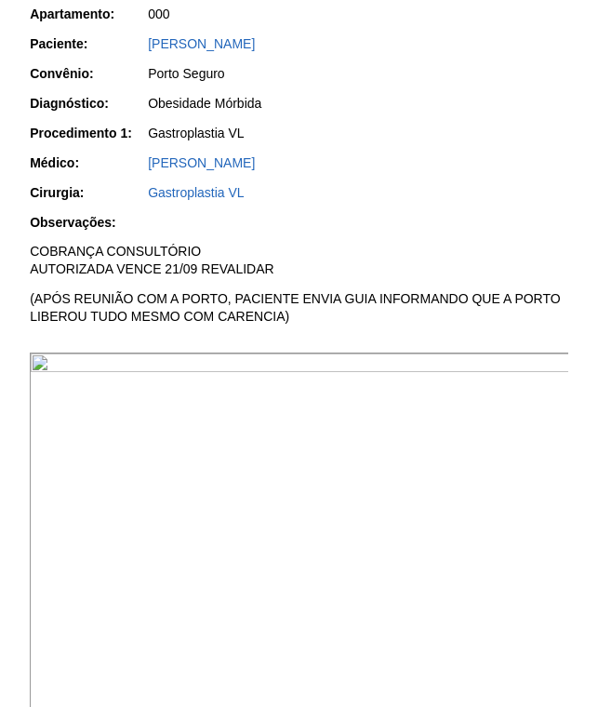
click at [357, 473] on img at bounding box center [300, 554] width 540 height 405
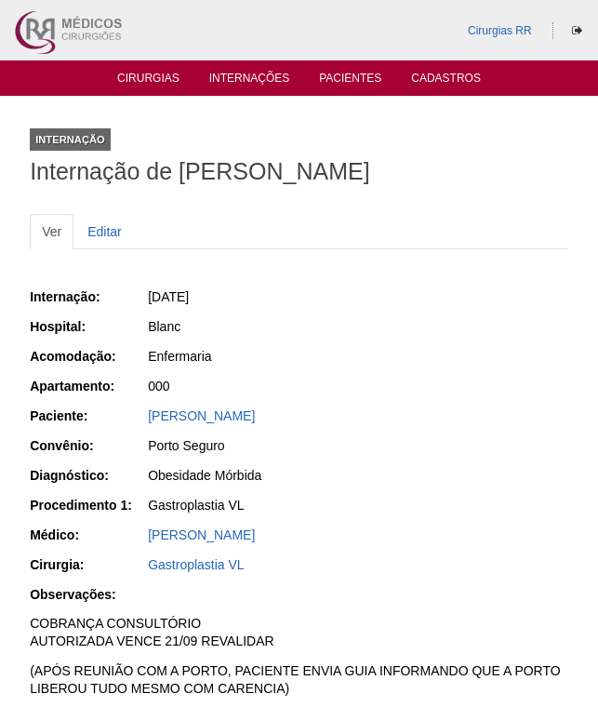
scroll to position [370, 0]
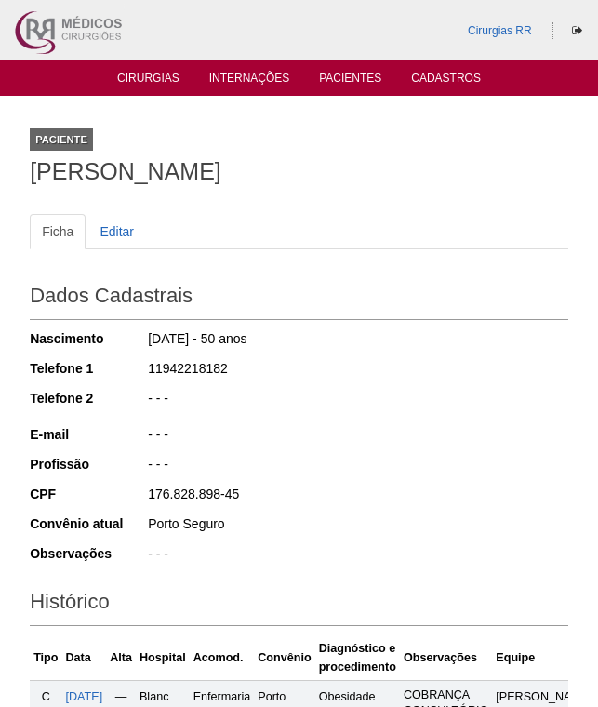
scroll to position [916, 0]
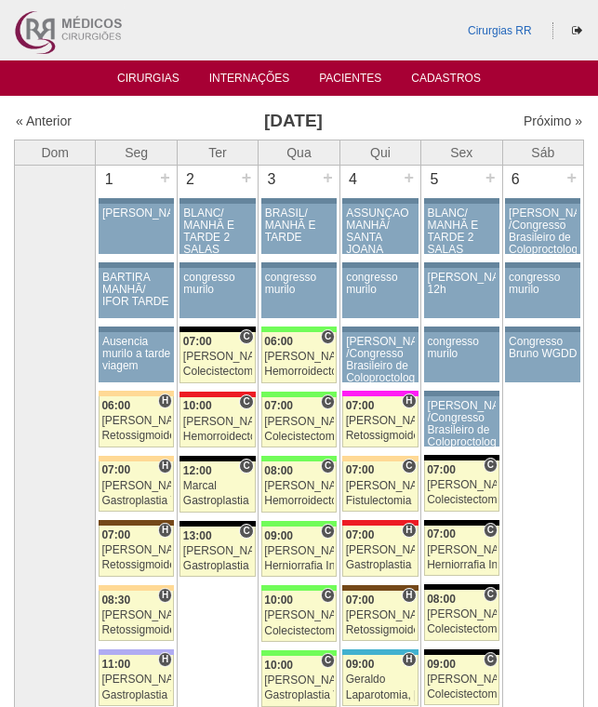
scroll to position [3812, 0]
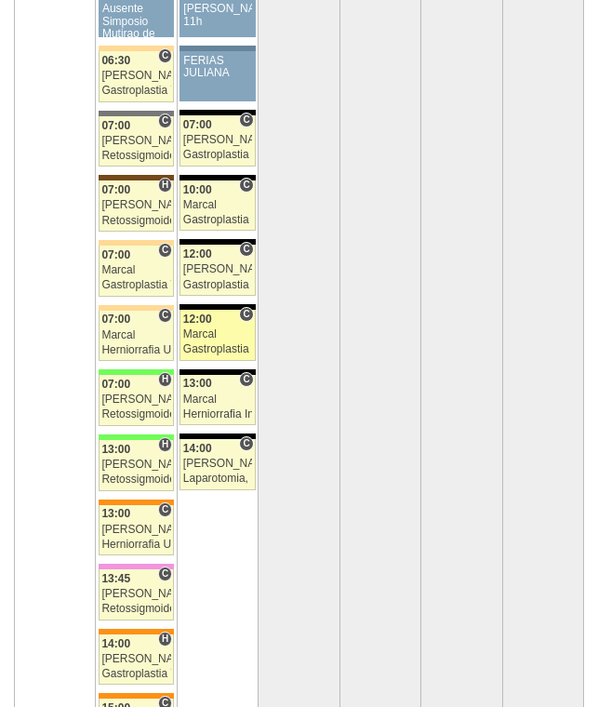
click at [220, 341] on link "89044 Marcal C 12:00 Marcal Gastroplastia VL Hospital Blanc RR Médicos - São Be…" at bounding box center [216, 335] width 75 height 51
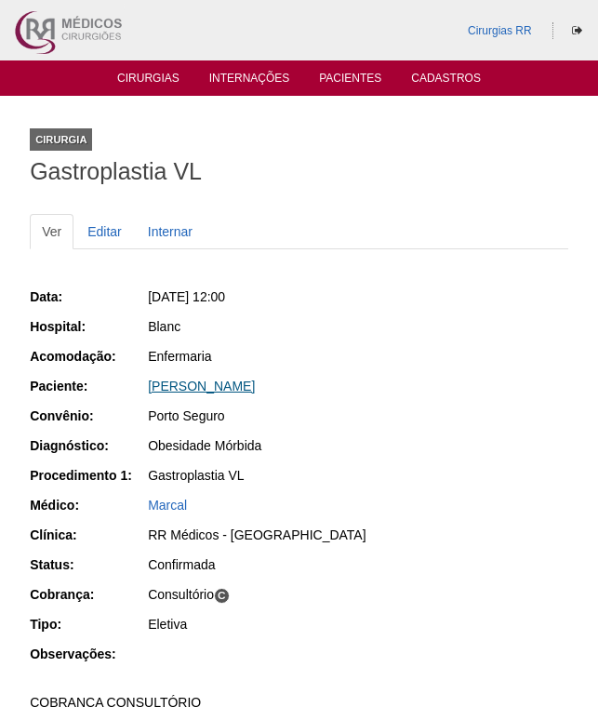
click at [255, 389] on link "[PERSON_NAME]" at bounding box center [201, 385] width 107 height 15
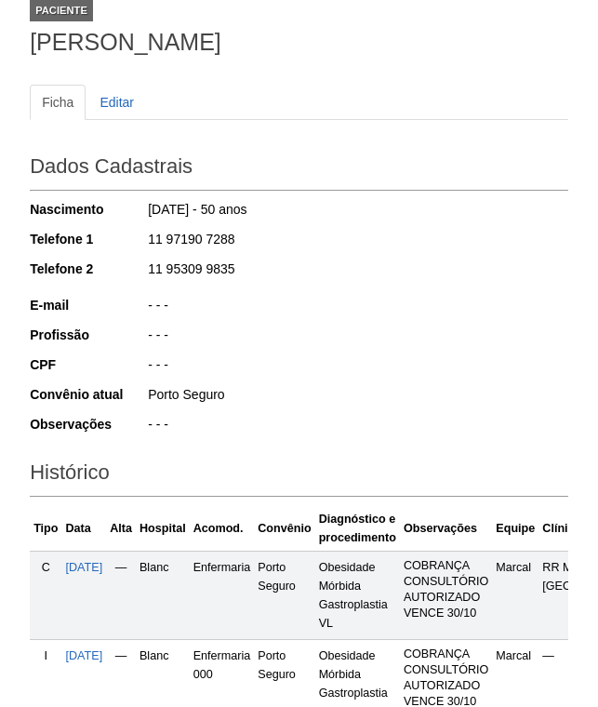
scroll to position [372, 0]
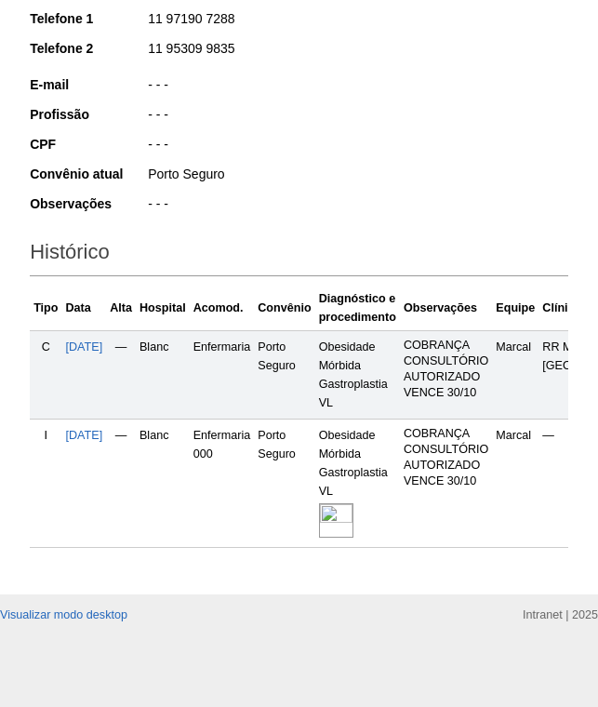
click at [353, 524] on img at bounding box center [336, 520] width 34 height 34
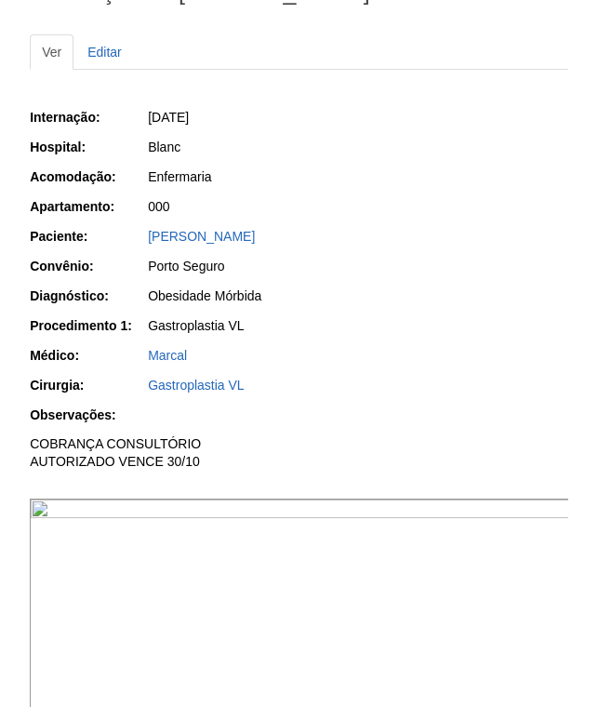
scroll to position [279, 0]
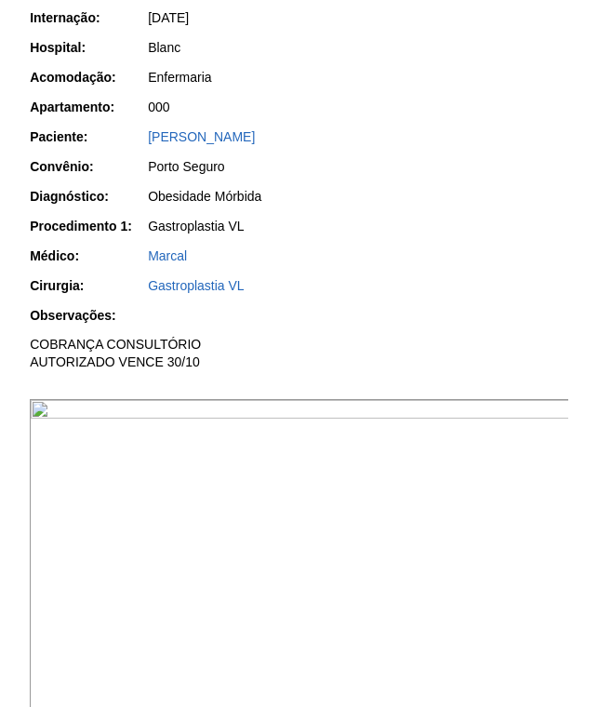
click at [436, 536] on img at bounding box center [300, 601] width 540 height 405
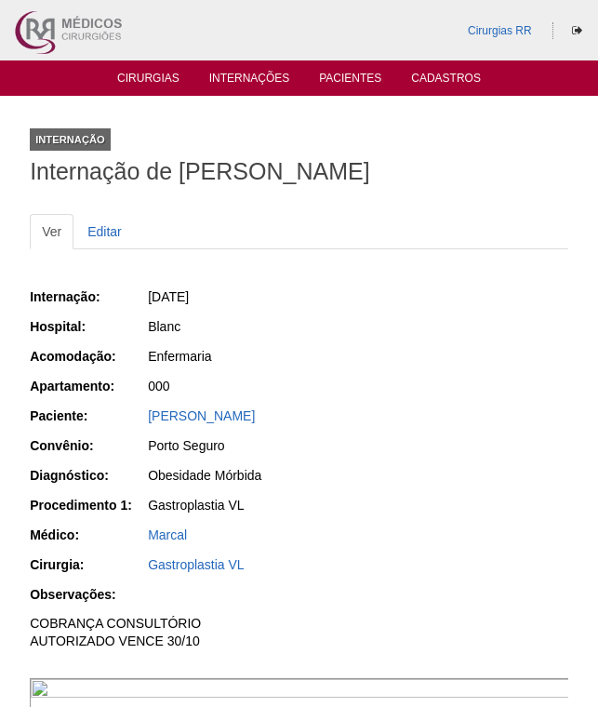
scroll to position [279, 0]
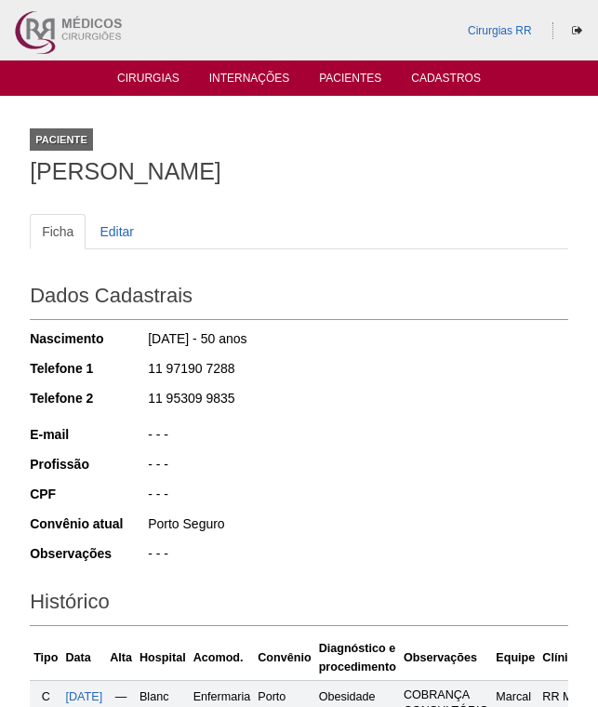
scroll to position [370, 0]
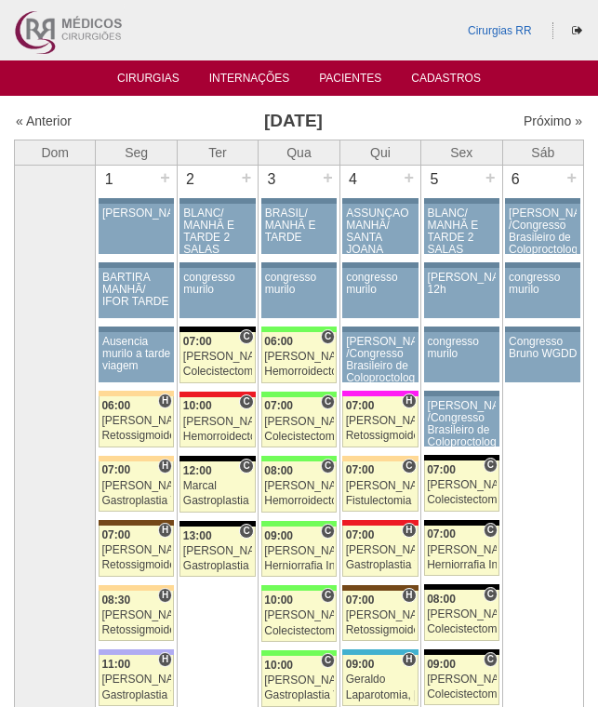
scroll to position [3812, 0]
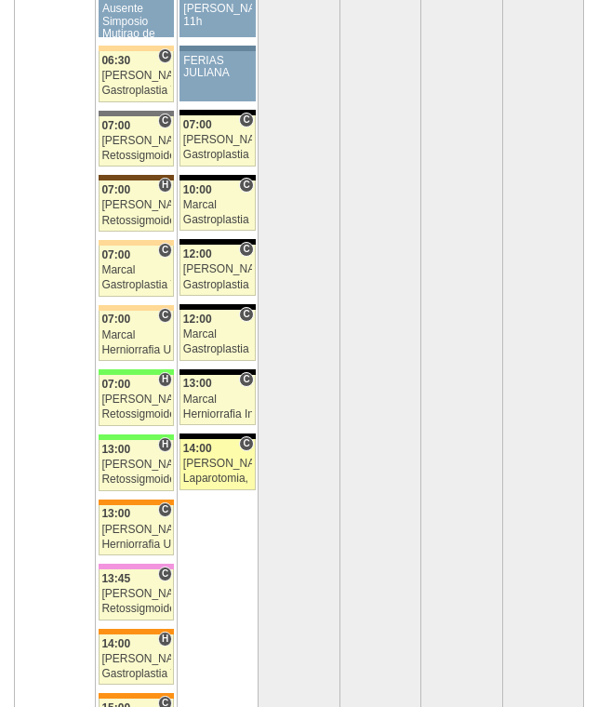
click at [210, 455] on span "14:00" at bounding box center [197, 448] width 29 height 13
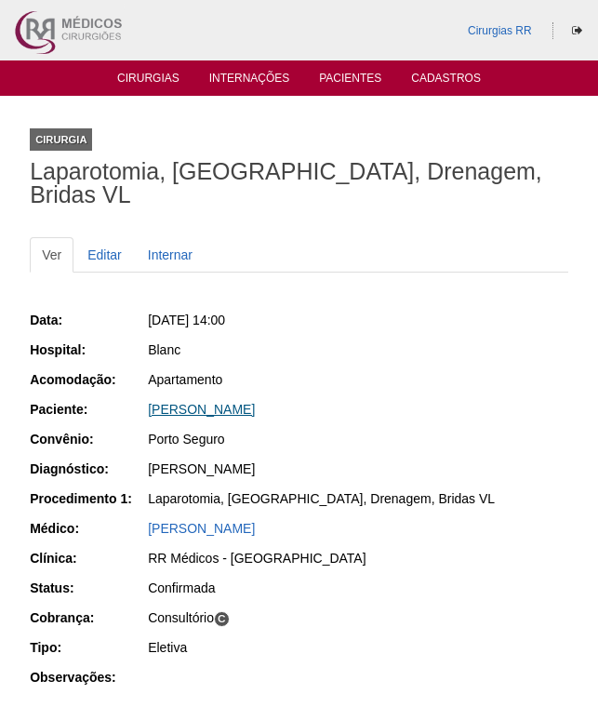
click at [251, 402] on link "[PERSON_NAME]" at bounding box center [201, 409] width 107 height 15
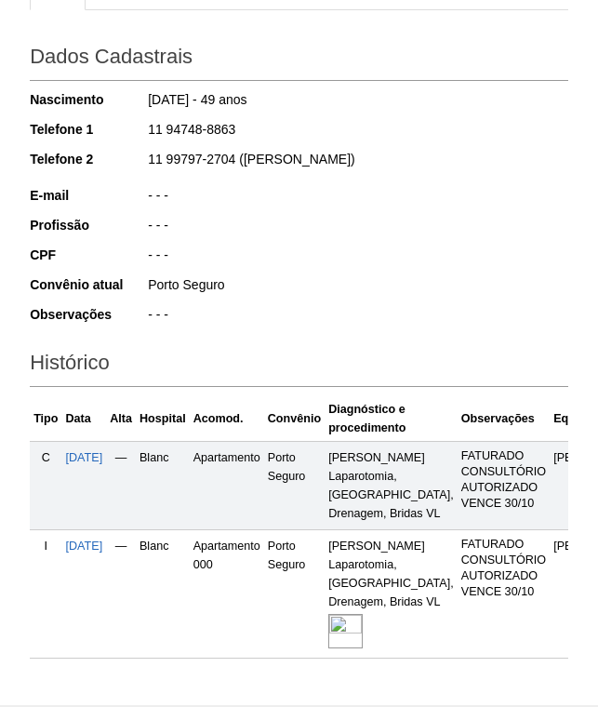
scroll to position [438, 0]
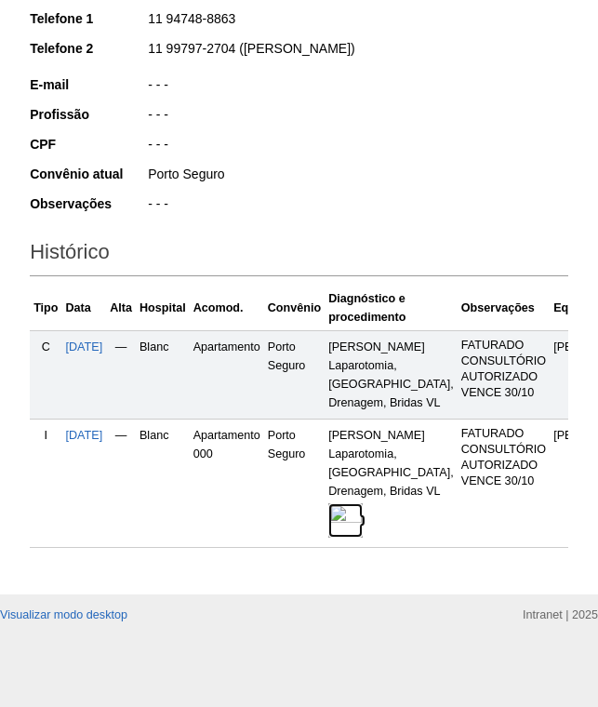
drag, startPoint x: 364, startPoint y: 511, endPoint x: 317, endPoint y: 293, distance: 223.4
click at [363, 512] on img at bounding box center [345, 520] width 34 height 34
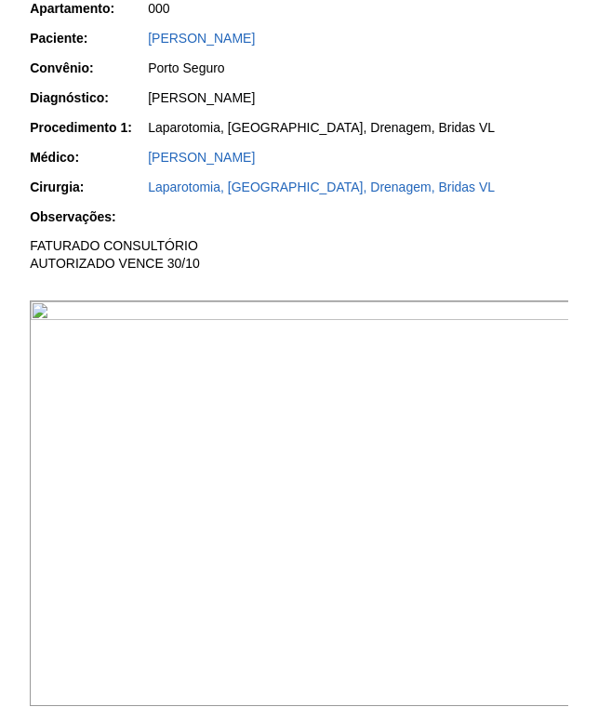
scroll to position [651, 0]
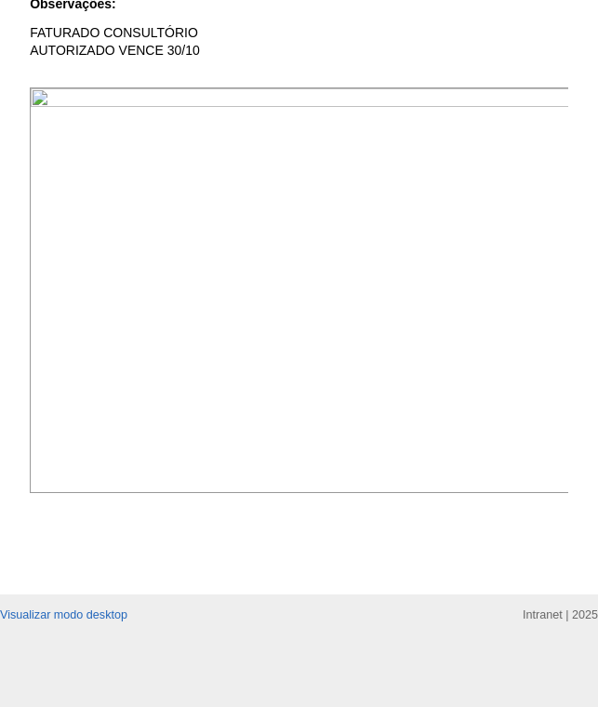
click at [354, 103] on img at bounding box center [300, 289] width 540 height 405
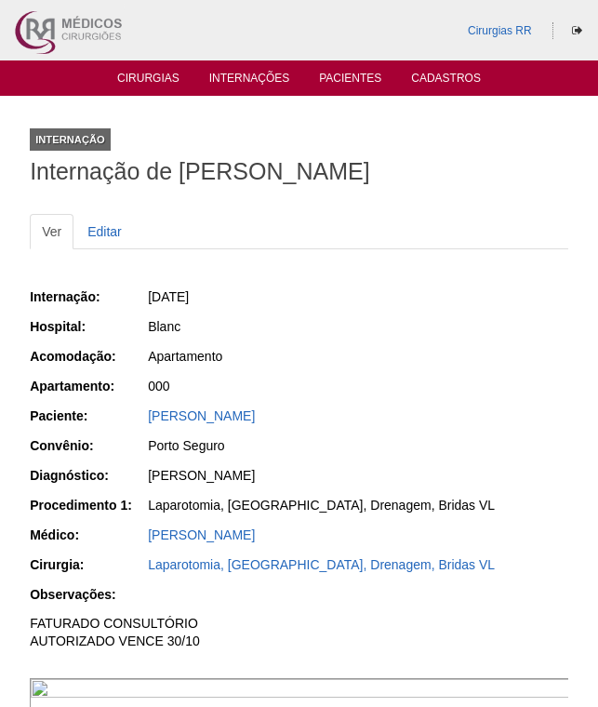
scroll to position [651, 0]
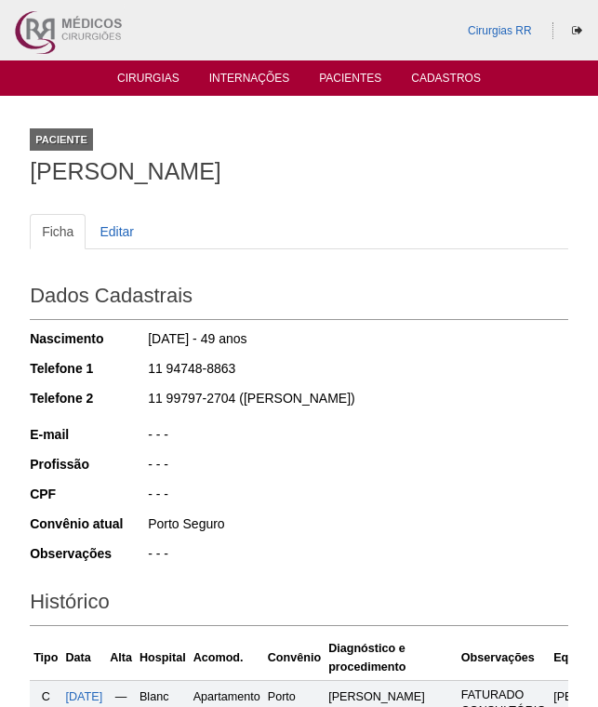
scroll to position [436, 0]
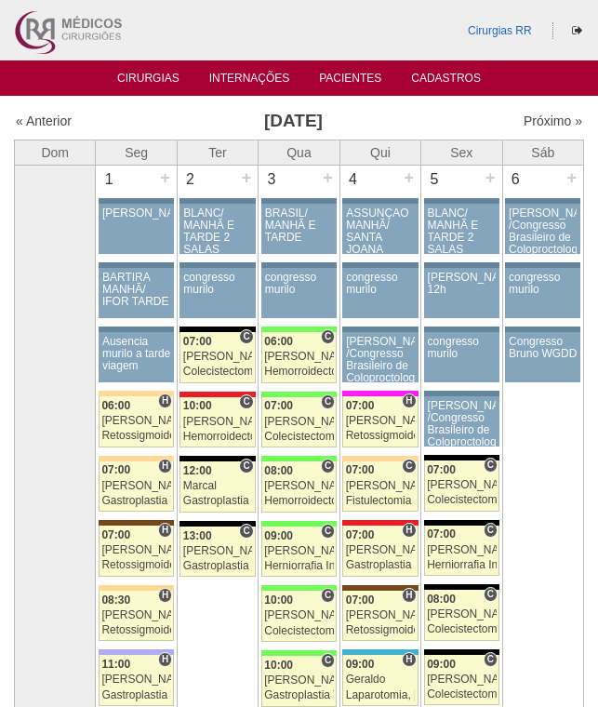
scroll to position [3812, 0]
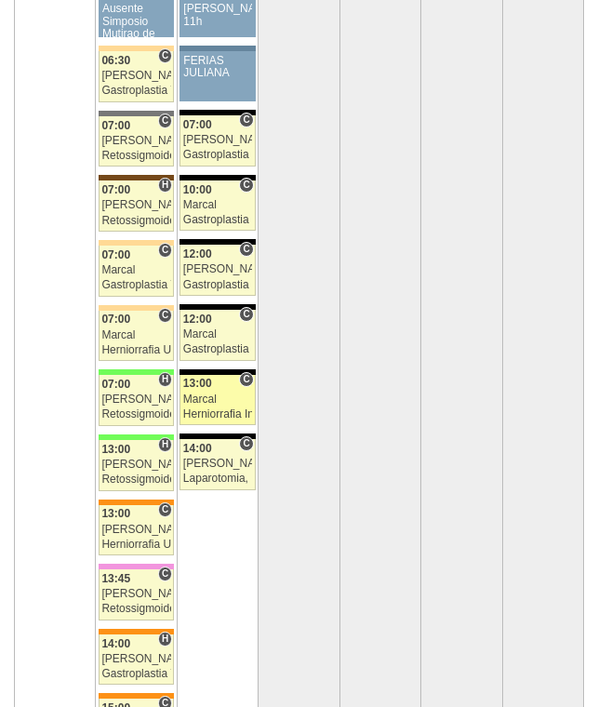
click at [219, 406] on link "89250 Cirurgias RR C 13:00 Marcal Herniorrafia Ing. Bilateral VL Hospital Blanc…" at bounding box center [216, 400] width 75 height 51
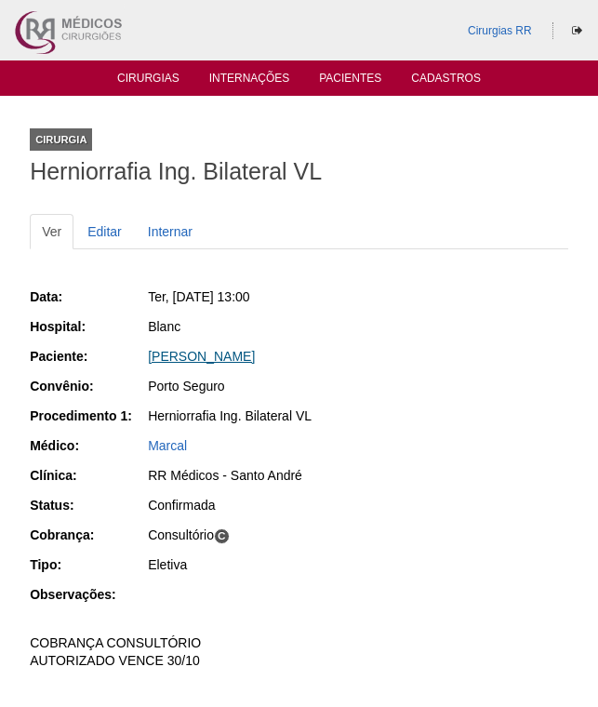
click at [231, 359] on link "CLODOALDO PIRES" at bounding box center [201, 356] width 107 height 15
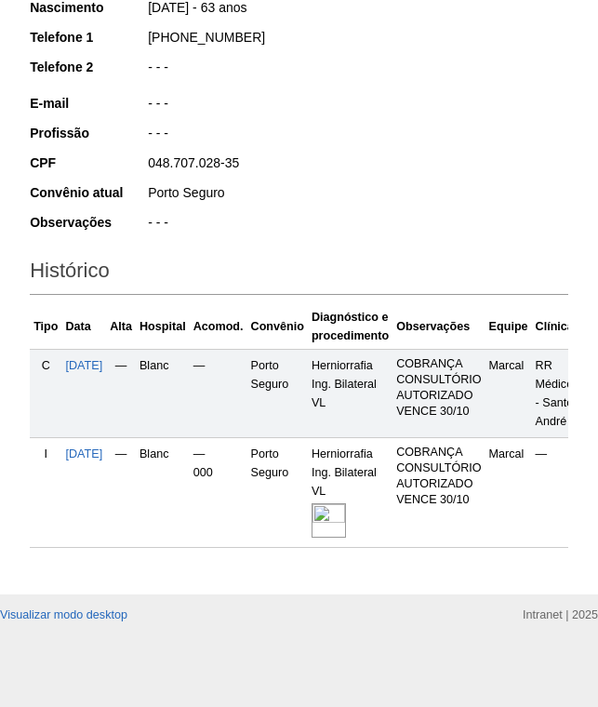
scroll to position [345, 0]
click at [342, 484] on td "Herniorrafia Ing. Bilateral VL" at bounding box center [350, 492] width 85 height 110
click at [346, 515] on img at bounding box center [328, 520] width 34 height 34
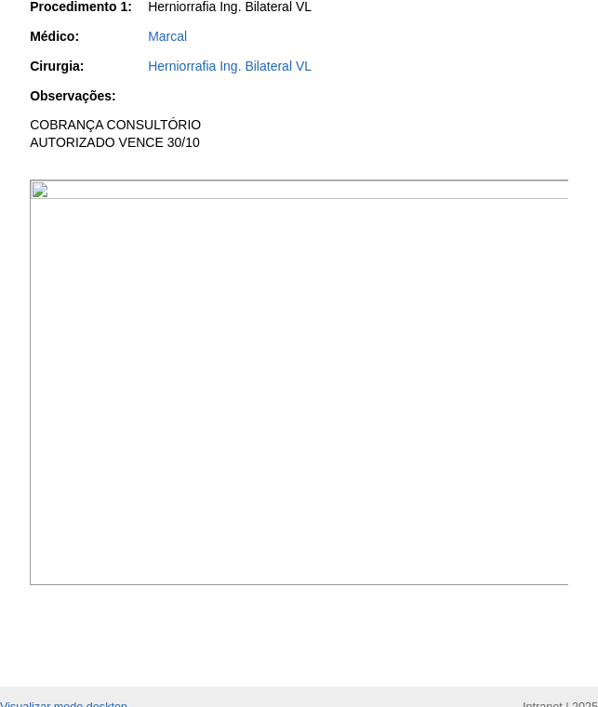
scroll to position [465, 0]
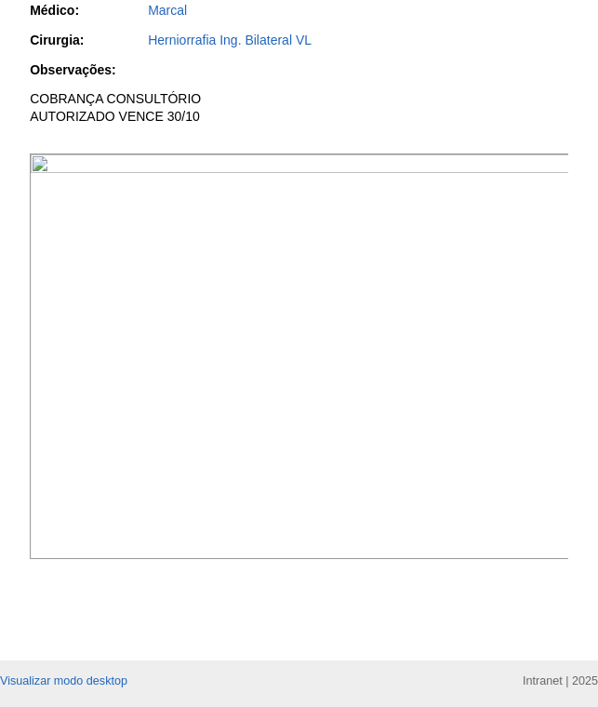
click at [413, 258] on img at bounding box center [300, 355] width 540 height 405
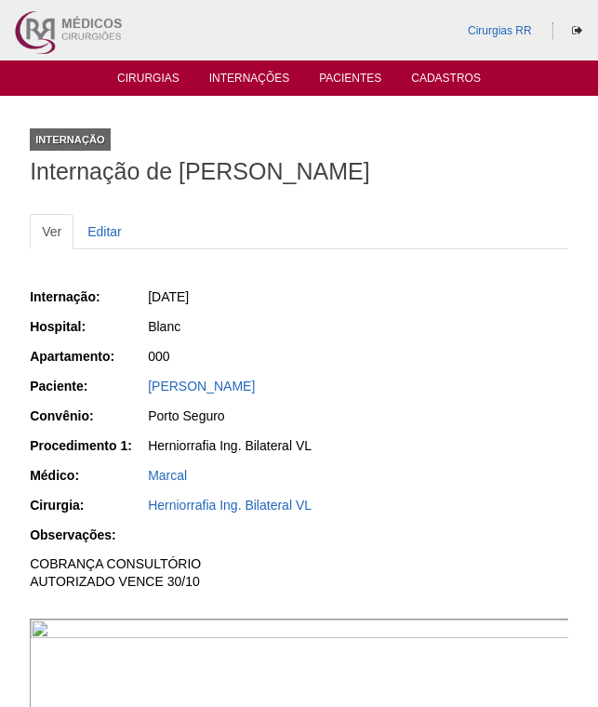
scroll to position [465, 0]
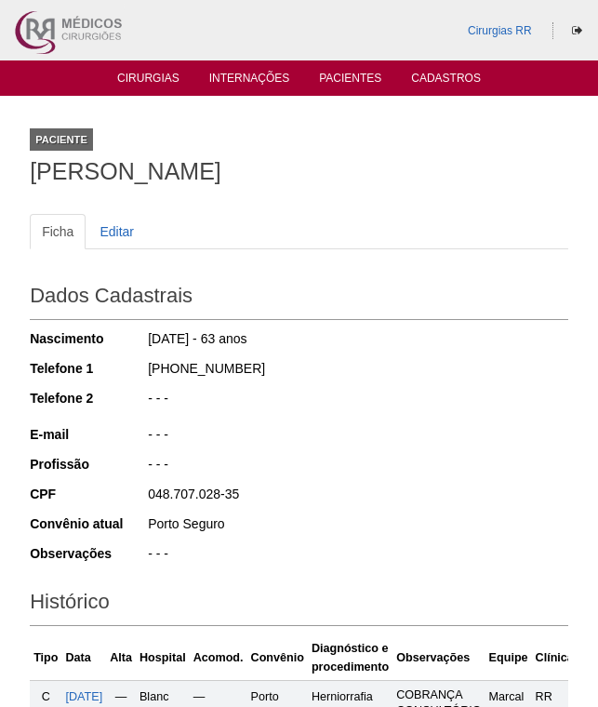
scroll to position [343, 0]
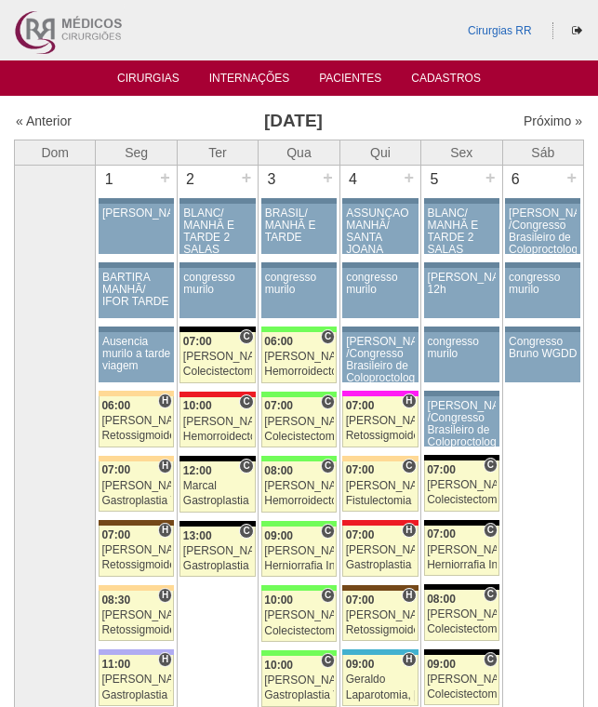
scroll to position [3812, 0]
